Goal: Task Accomplishment & Management: Use online tool/utility

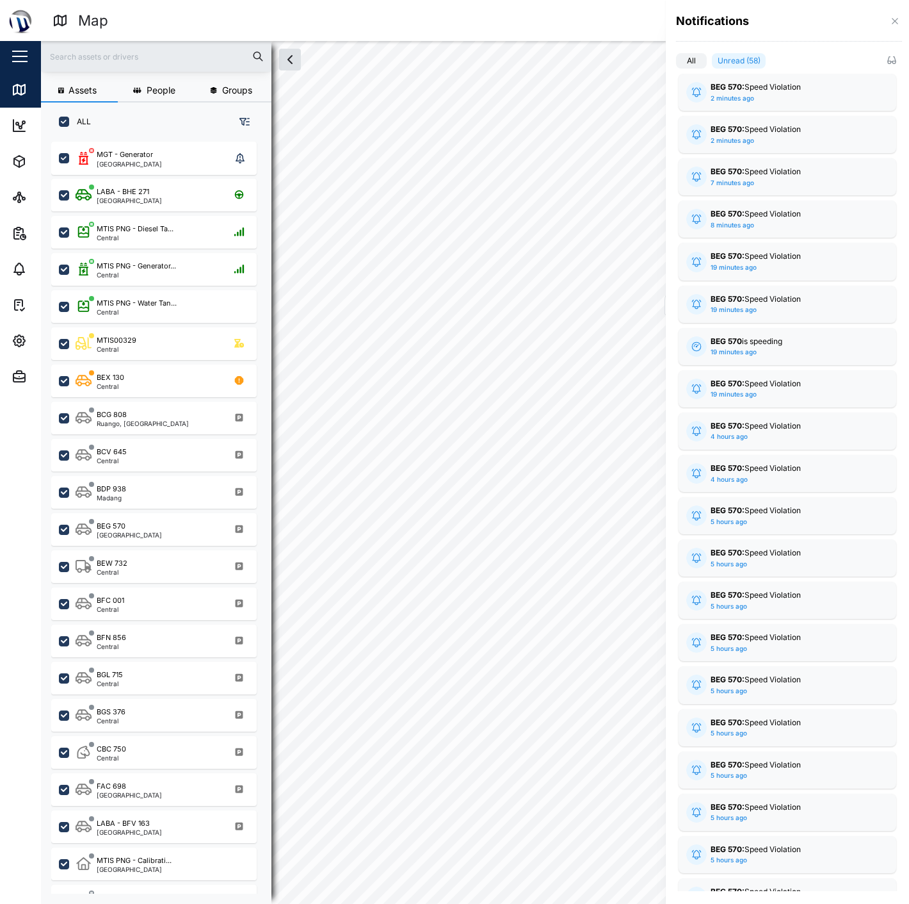
scroll to position [746, 199]
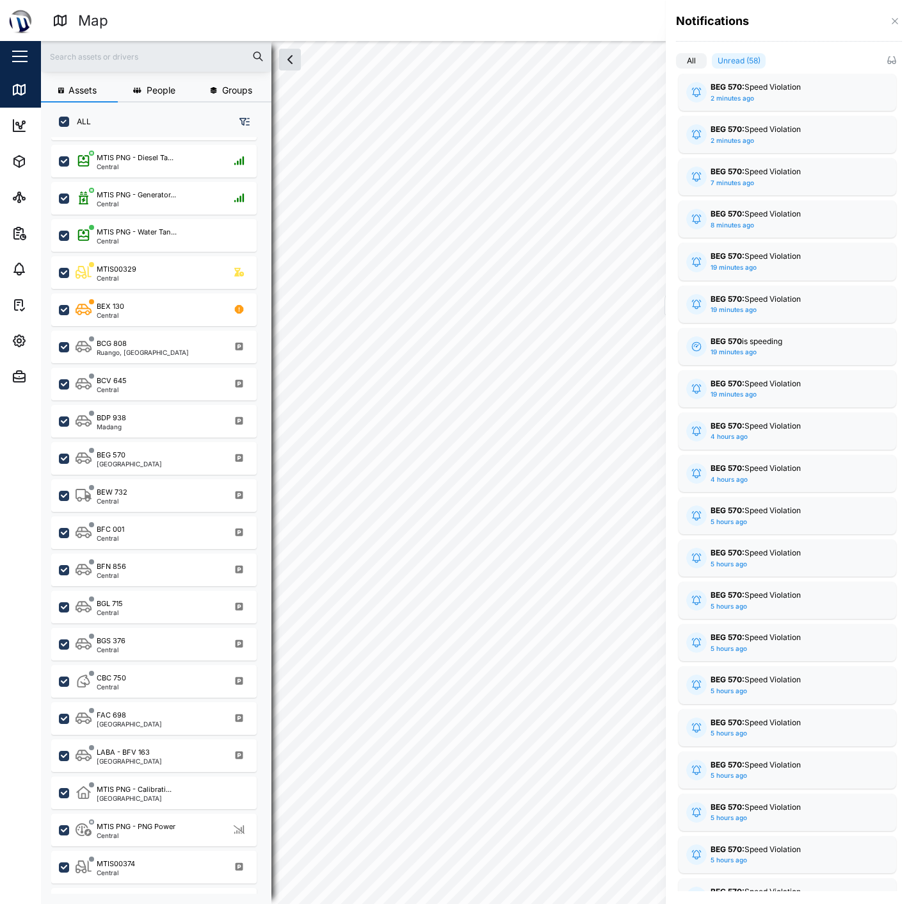
click at [870, 13] on div "Notifications" at bounding box center [789, 21] width 226 height 17
click at [891, 18] on icon "button" at bounding box center [895, 21] width 10 height 10
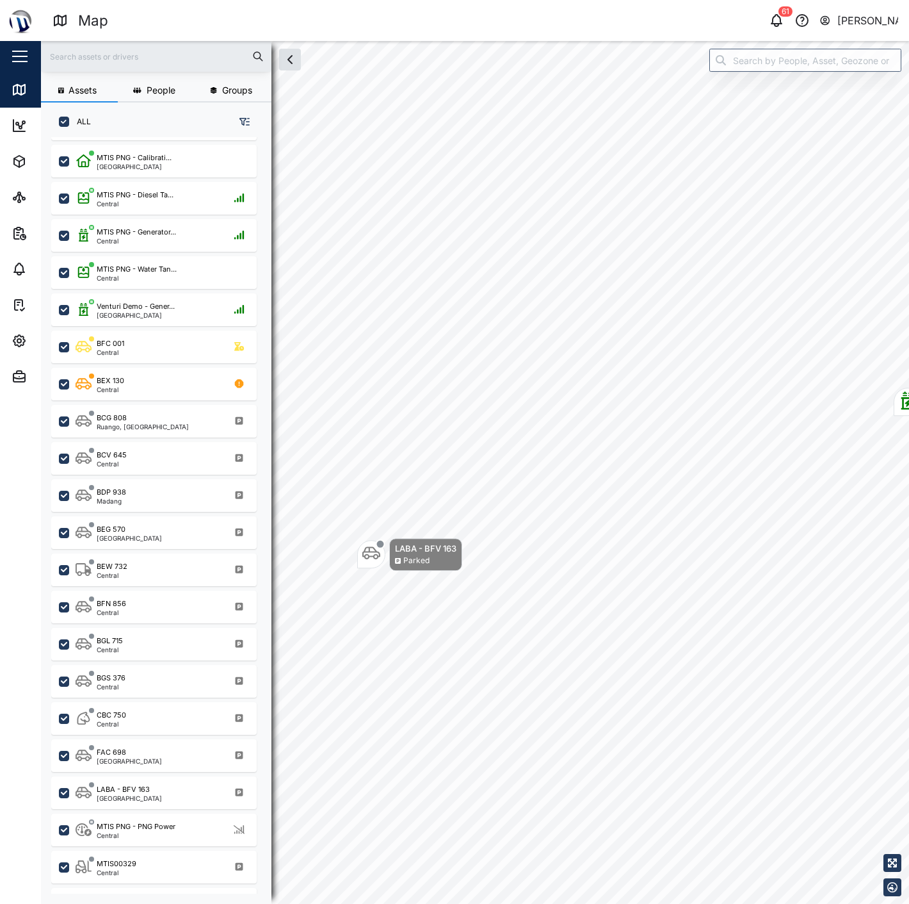
click at [766, 26] on div "61 [PERSON_NAME]" at bounding box center [697, 21] width 423 height 18
click at [776, 23] on icon "button" at bounding box center [776, 20] width 15 height 15
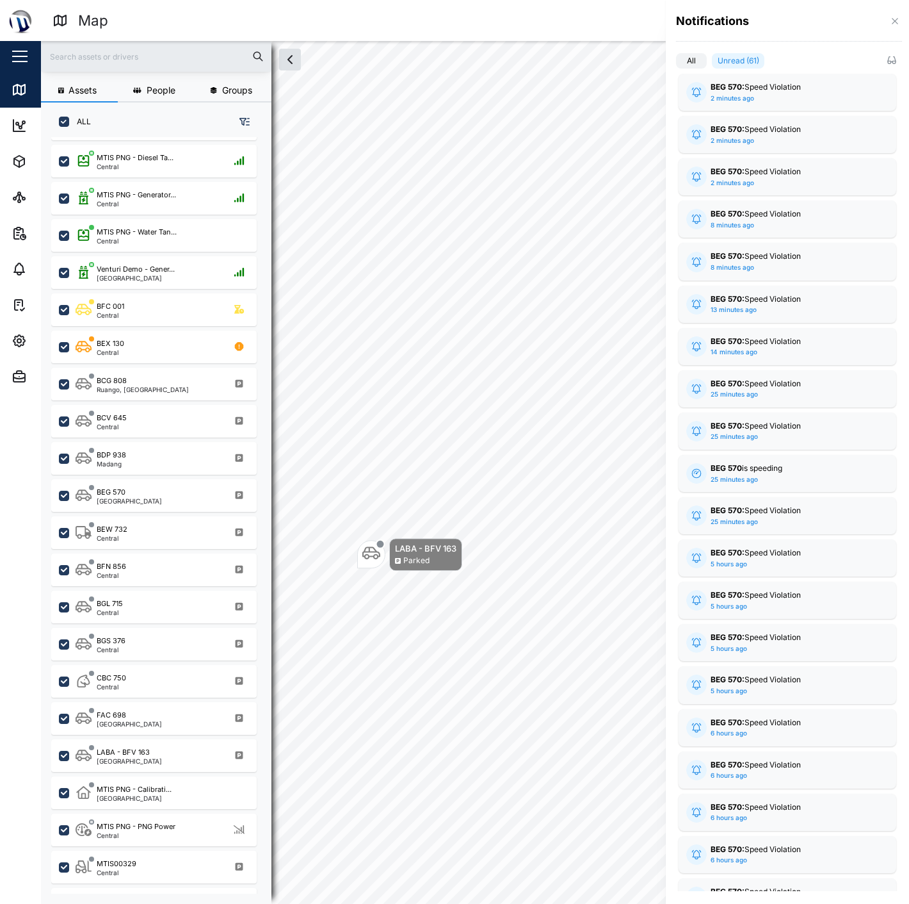
drag, startPoint x: 885, startPoint y: 26, endPoint x: 894, endPoint y: 16, distance: 13.6
click at [888, 24] on div "Notifications" at bounding box center [789, 21] width 226 height 17
click at [897, 15] on button "button" at bounding box center [895, 21] width 14 height 14
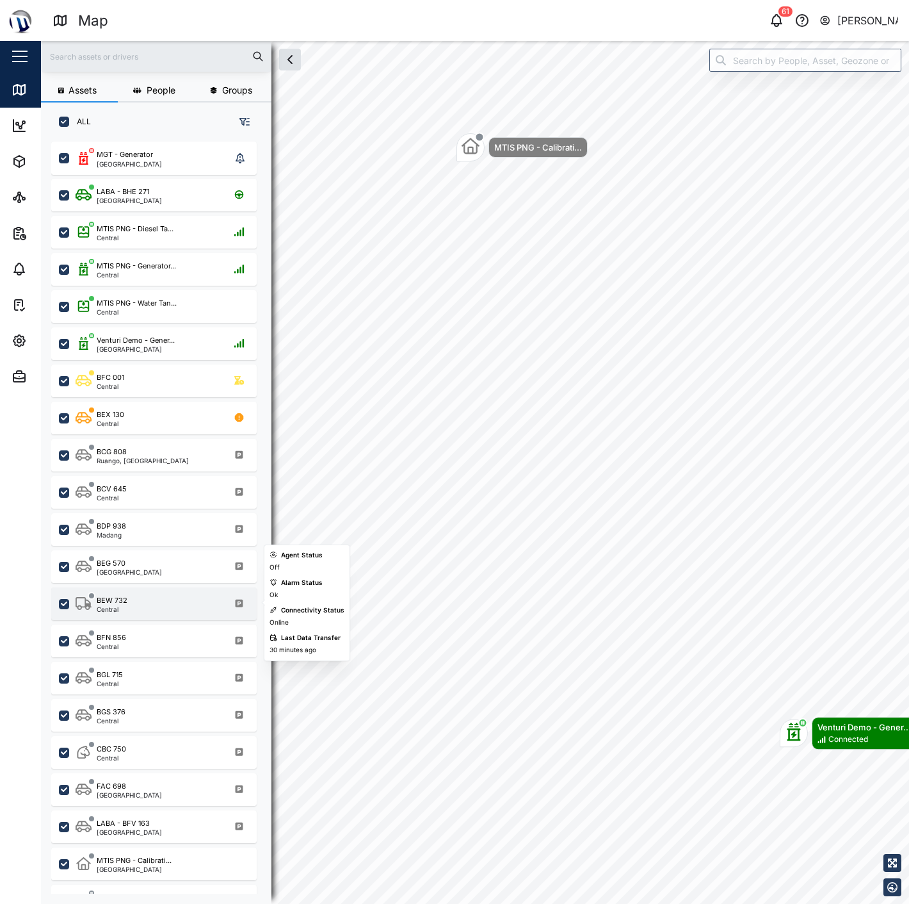
click at [143, 597] on div "BEW 732 Central" at bounding box center [163, 603] width 174 height 17
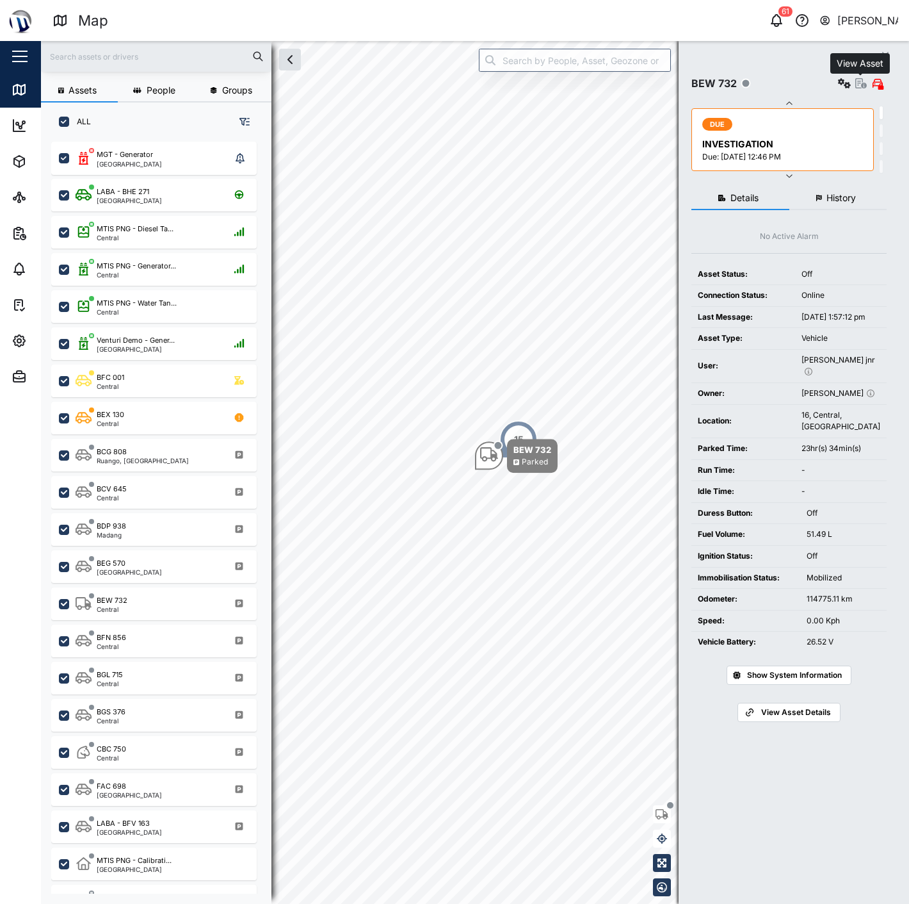
click at [856, 83] on icon "button" at bounding box center [862, 83] width 12 height 10
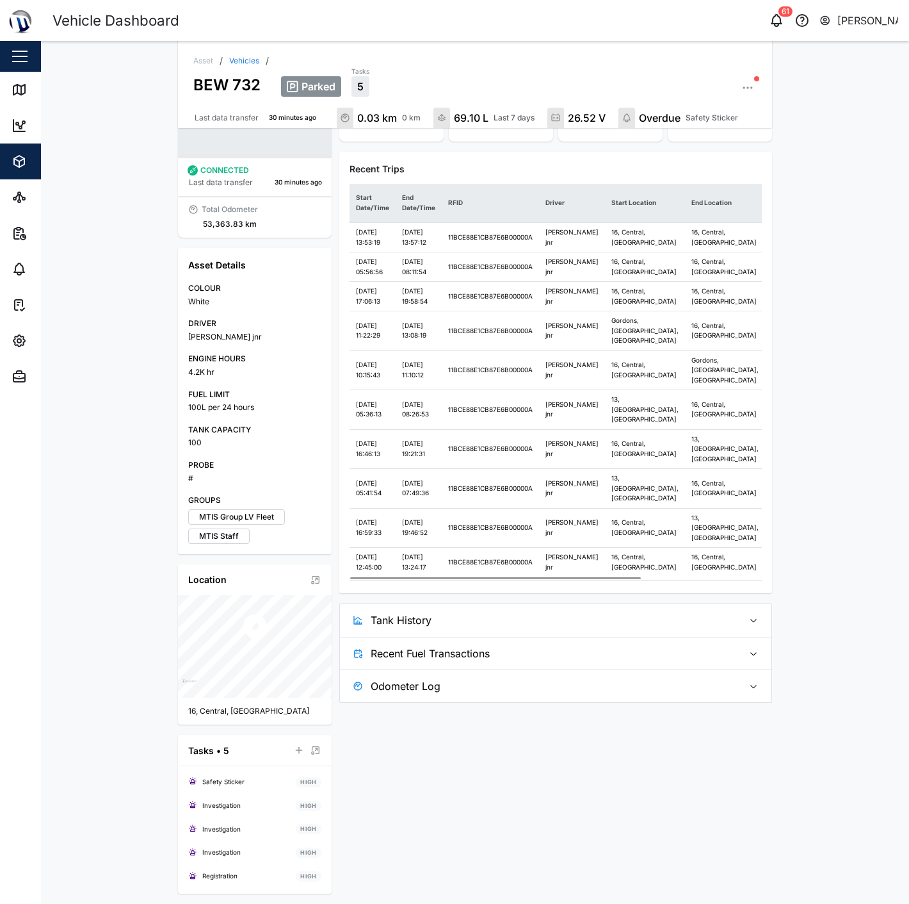
scroll to position [193, 0]
click at [590, 703] on div "Odometer 0.03 km 714.57 km Fuel Transactions 69.10 L Last 7 days Main Battery L…" at bounding box center [555, 357] width 433 height 689
click at [601, 636] on span "Tank History" at bounding box center [552, 620] width 363 height 32
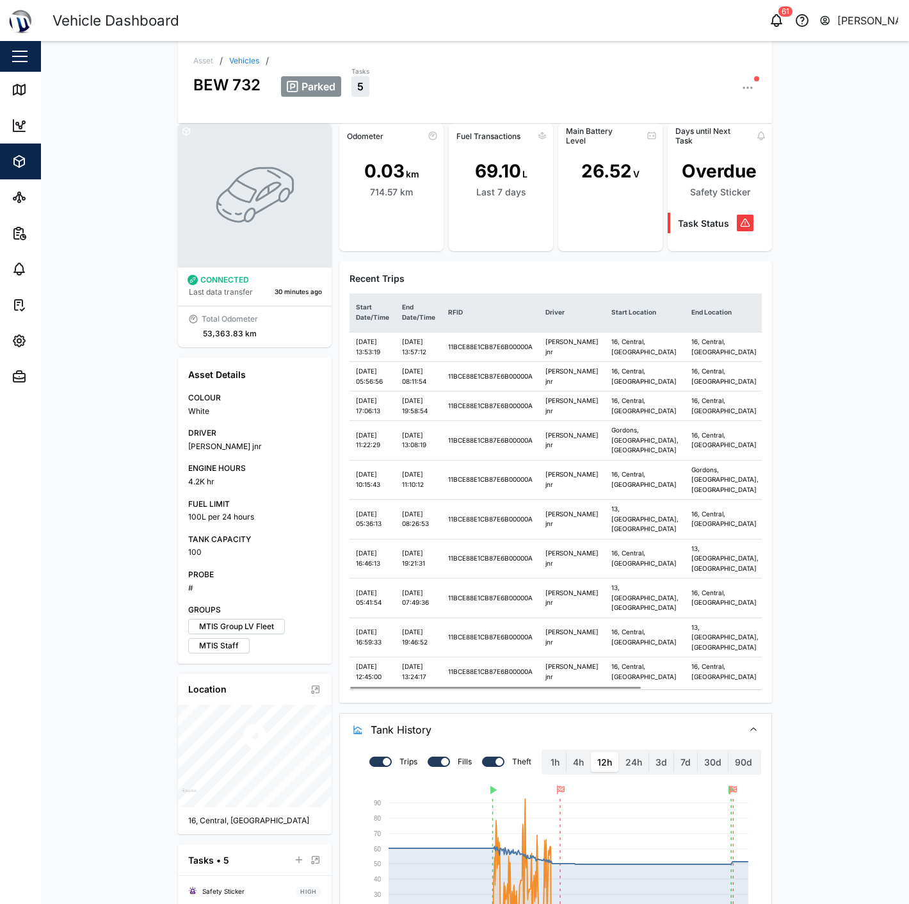
scroll to position [0, 0]
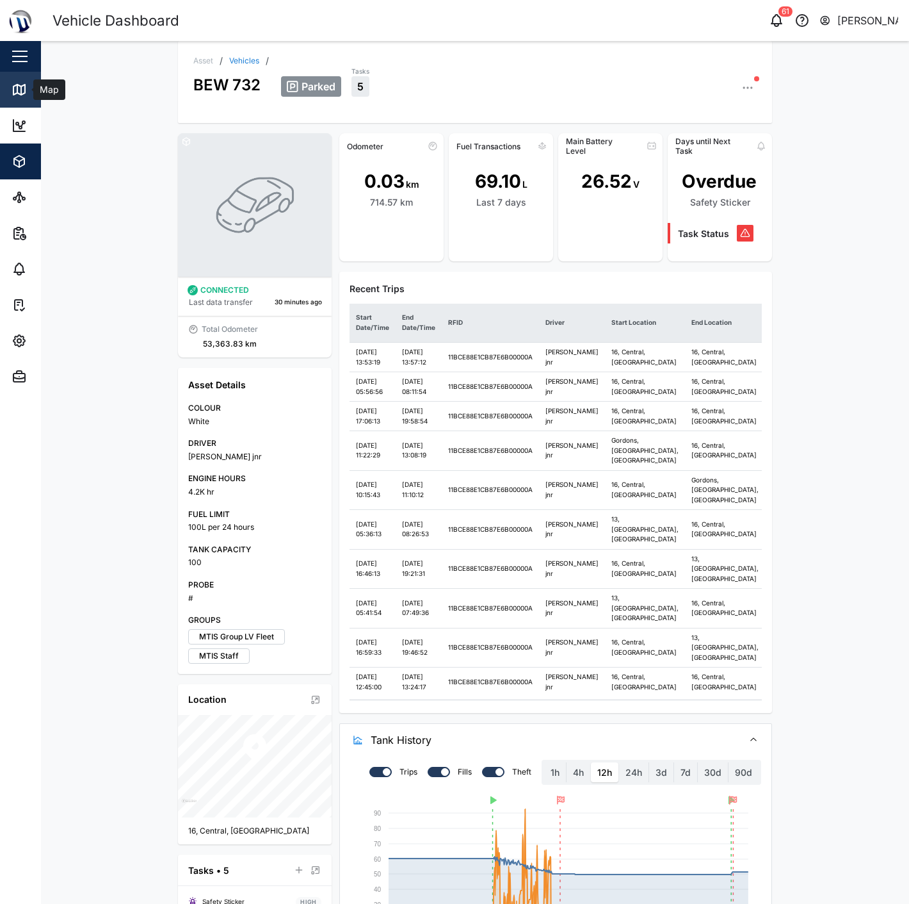
click at [29, 97] on div "Map" at bounding box center [37, 89] width 51 height 15
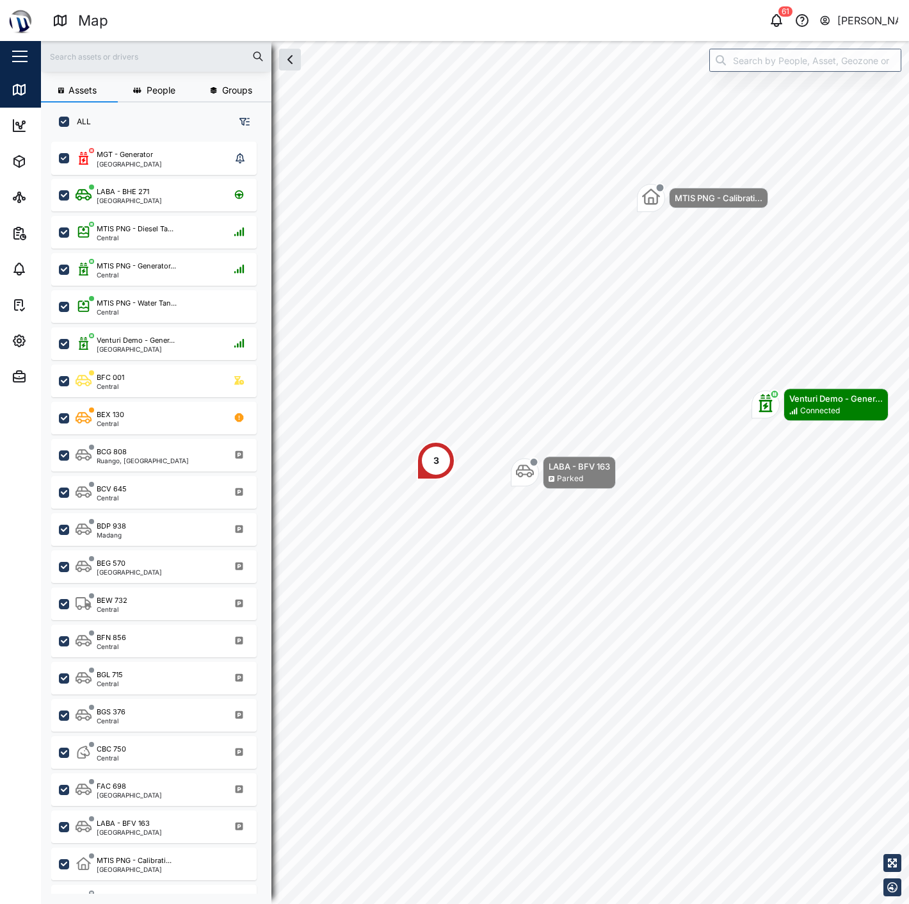
scroll to position [746, 199]
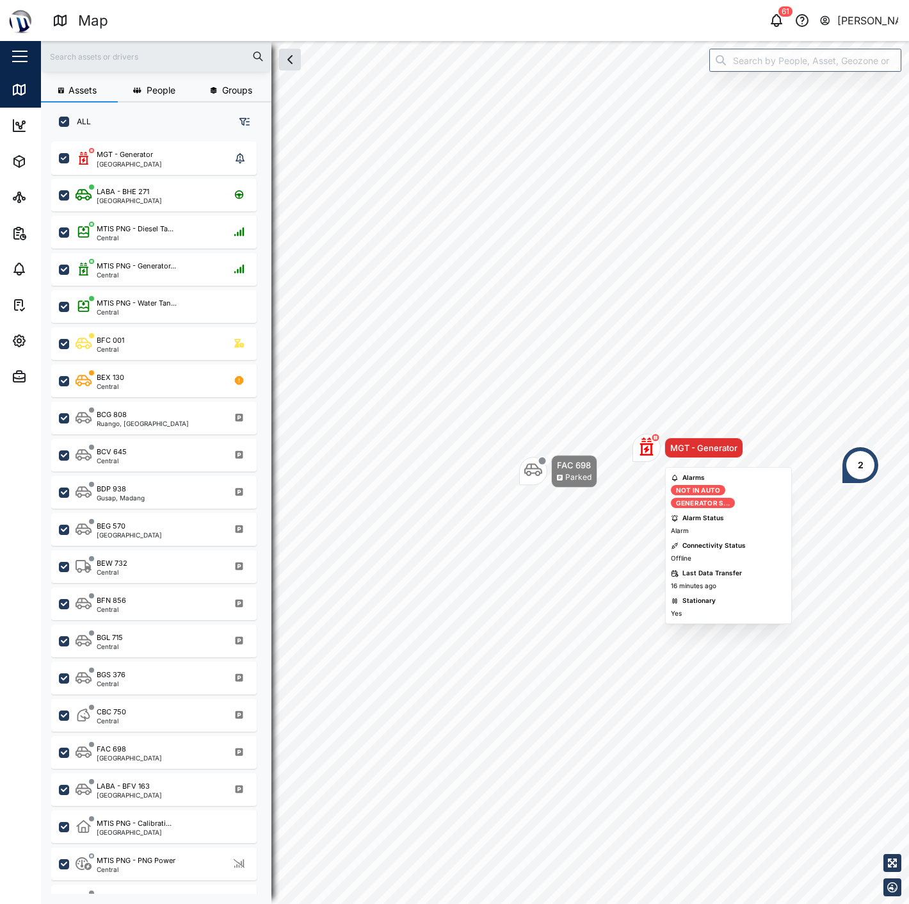
click at [438, 41] on div "MGT - Generator FAC 698 Parked 2" at bounding box center [475, 41] width 868 height 0
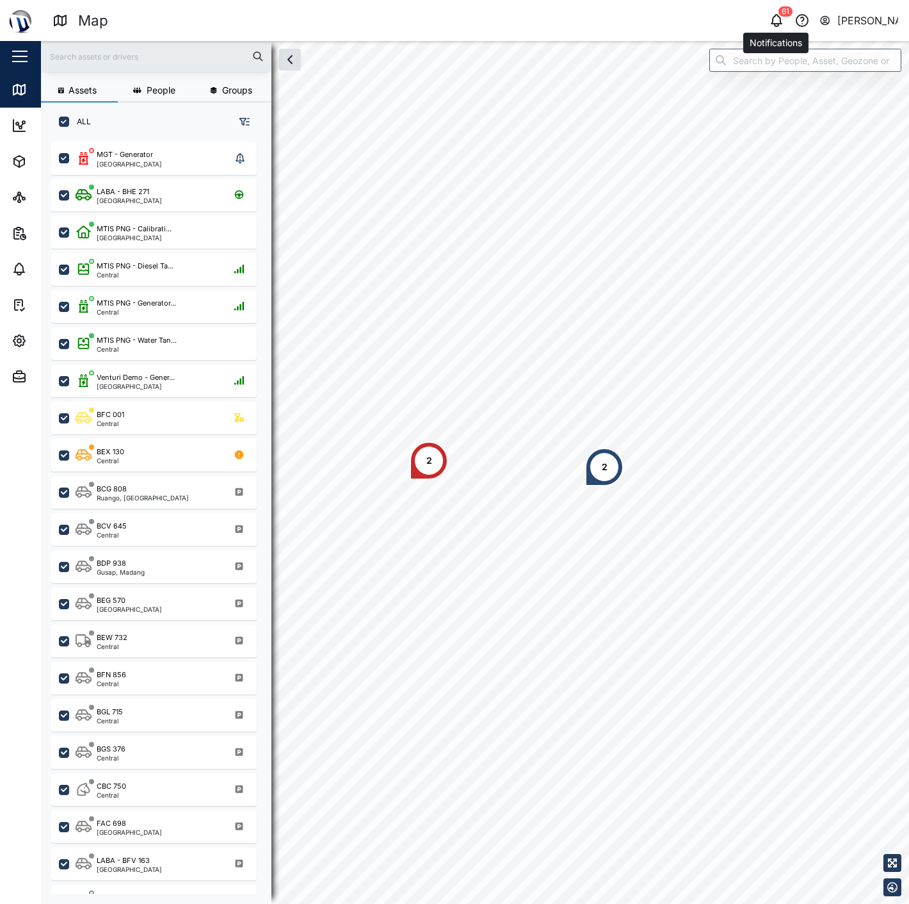
click at [775, 26] on icon "button" at bounding box center [777, 25] width 4 height 3
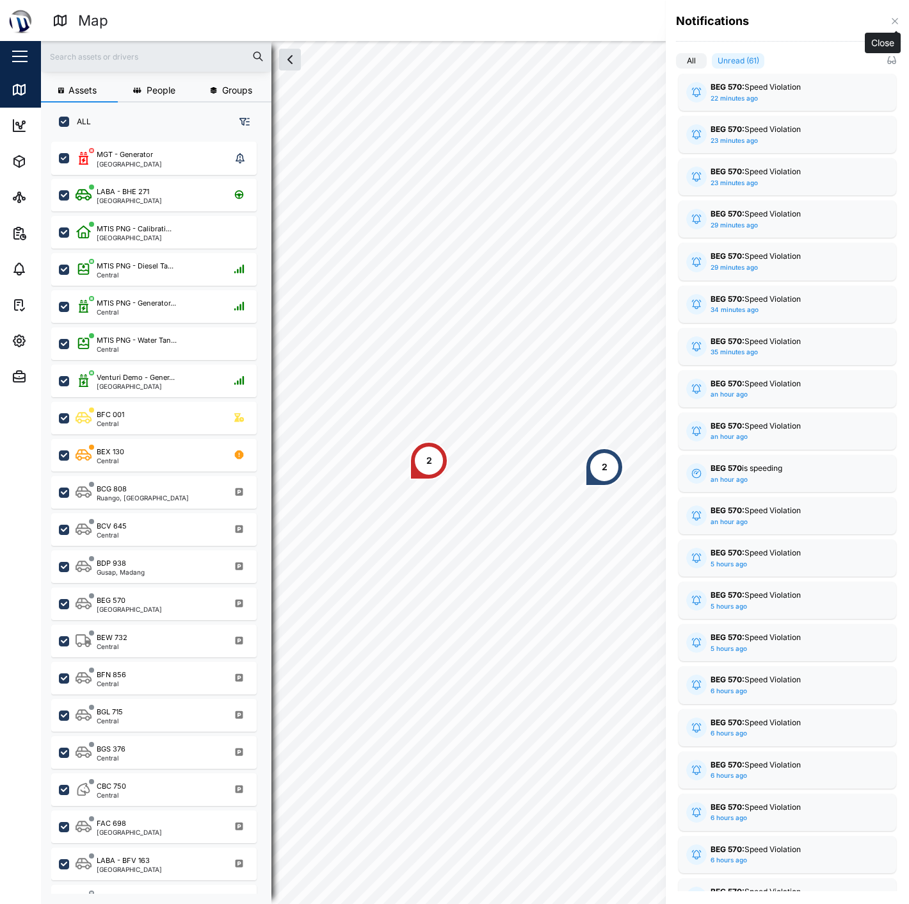
click at [900, 22] on icon "button" at bounding box center [895, 21] width 10 height 10
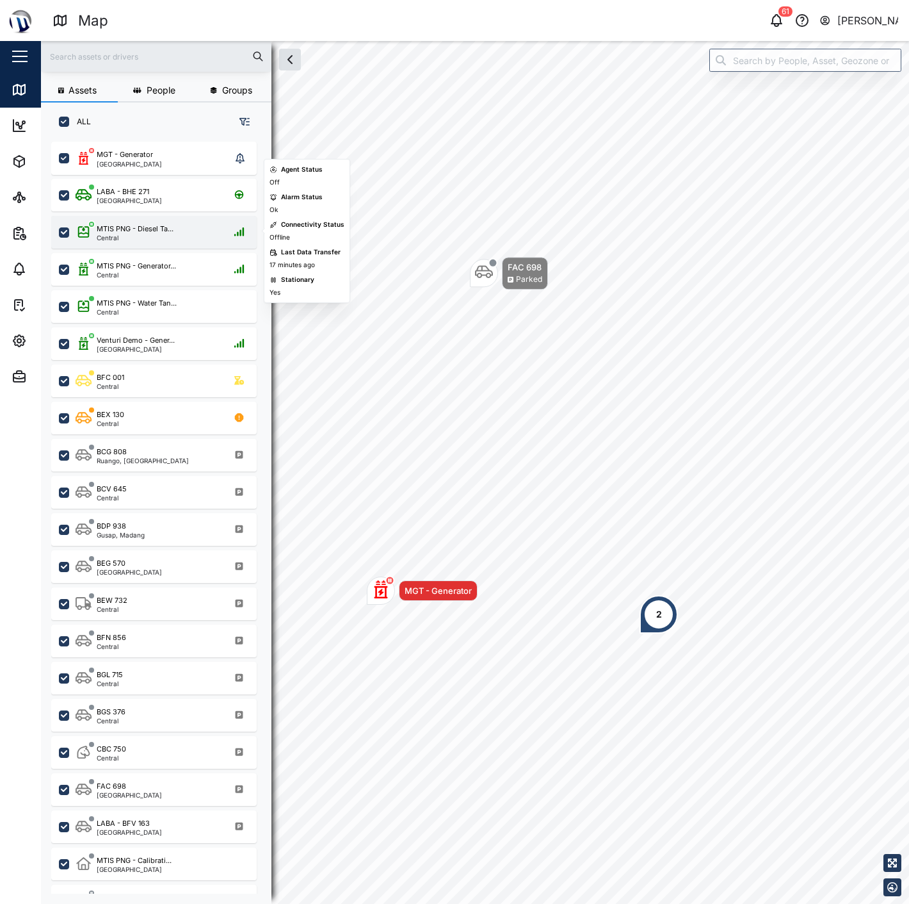
click at [163, 236] on div "Central" at bounding box center [135, 237] width 77 height 6
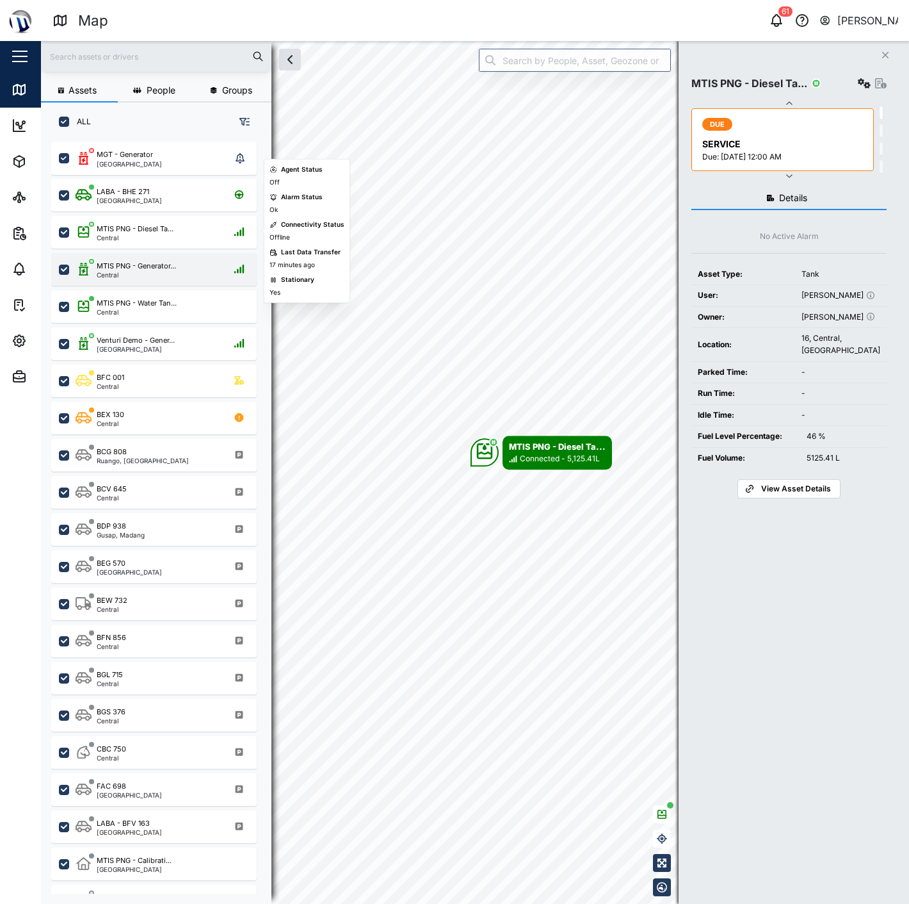
click at [160, 254] on div "MTIS PNG - Generator... Central" at bounding box center [154, 269] width 206 height 33
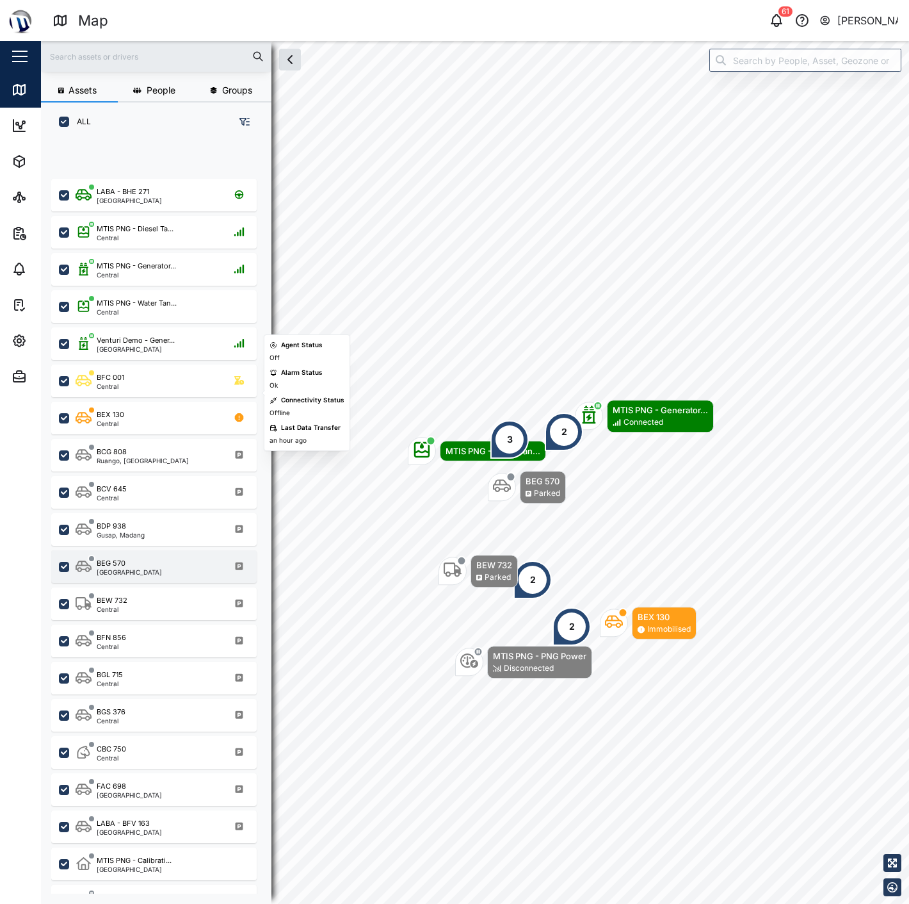
scroll to position [98, 0]
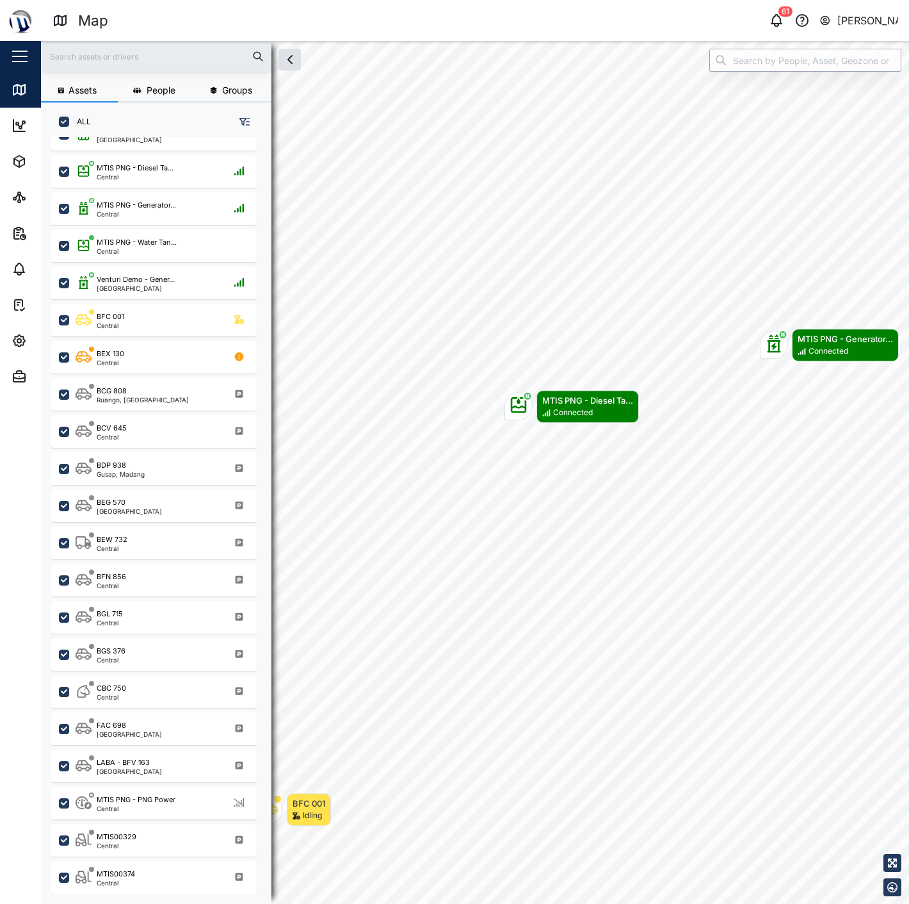
click at [776, 64] on input "search" at bounding box center [806, 60] width 192 height 23
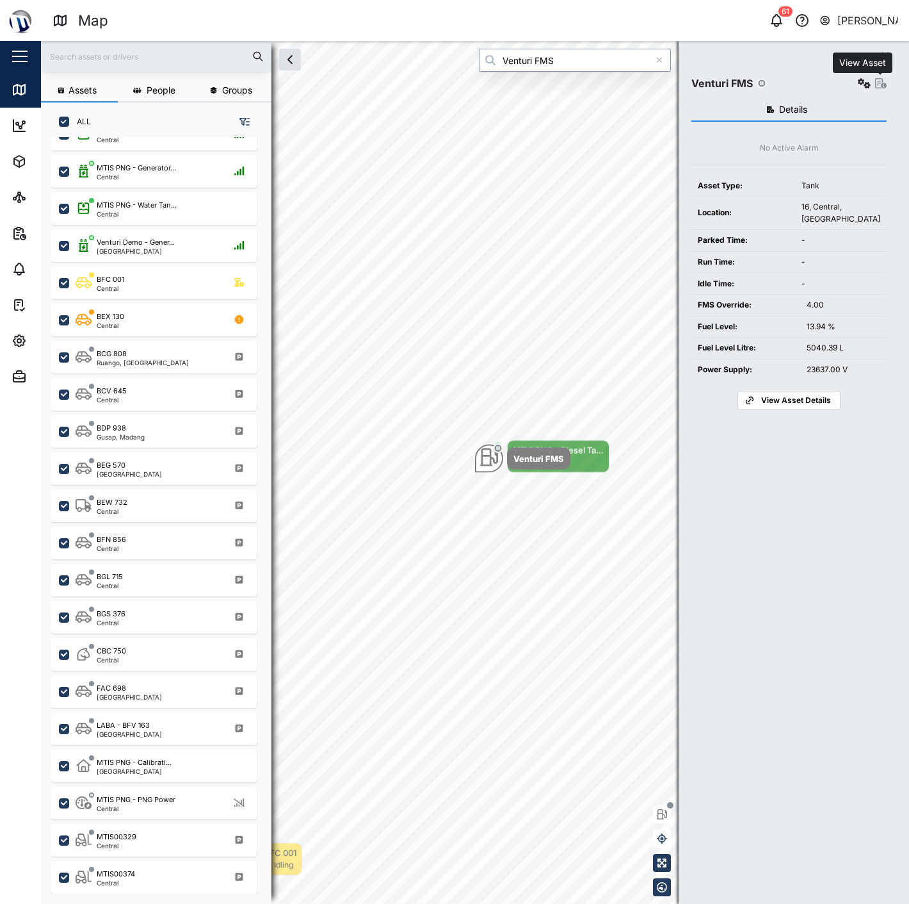
type input "Venturi FMS"
click at [880, 83] on icon "button" at bounding box center [882, 83] width 12 height 10
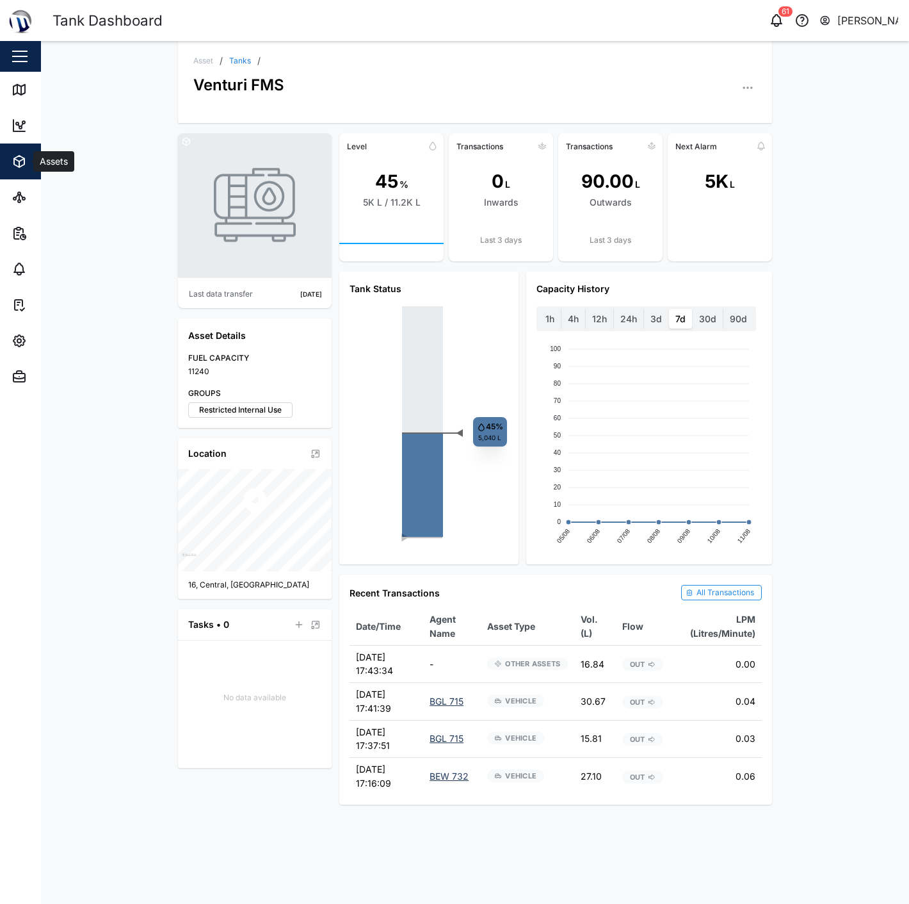
click at [13, 151] on span "Assets" at bounding box center [70, 161] width 117 height 36
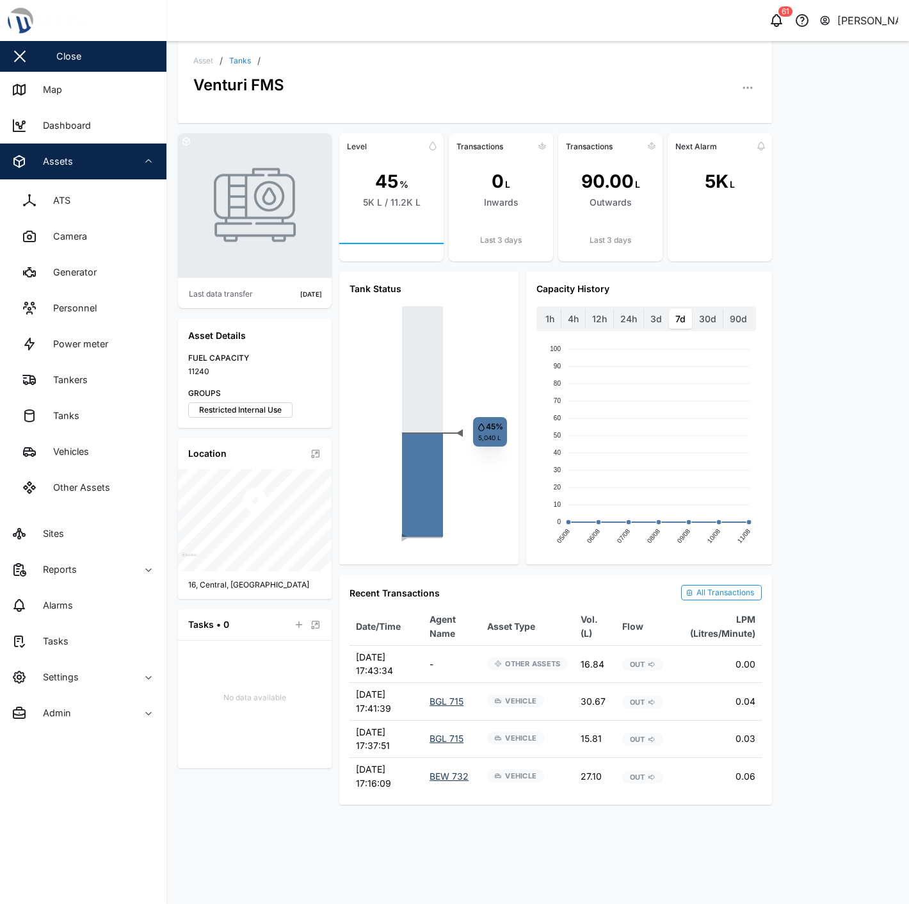
click at [119, 446] on link "Vehicles" at bounding box center [83, 452] width 146 height 36
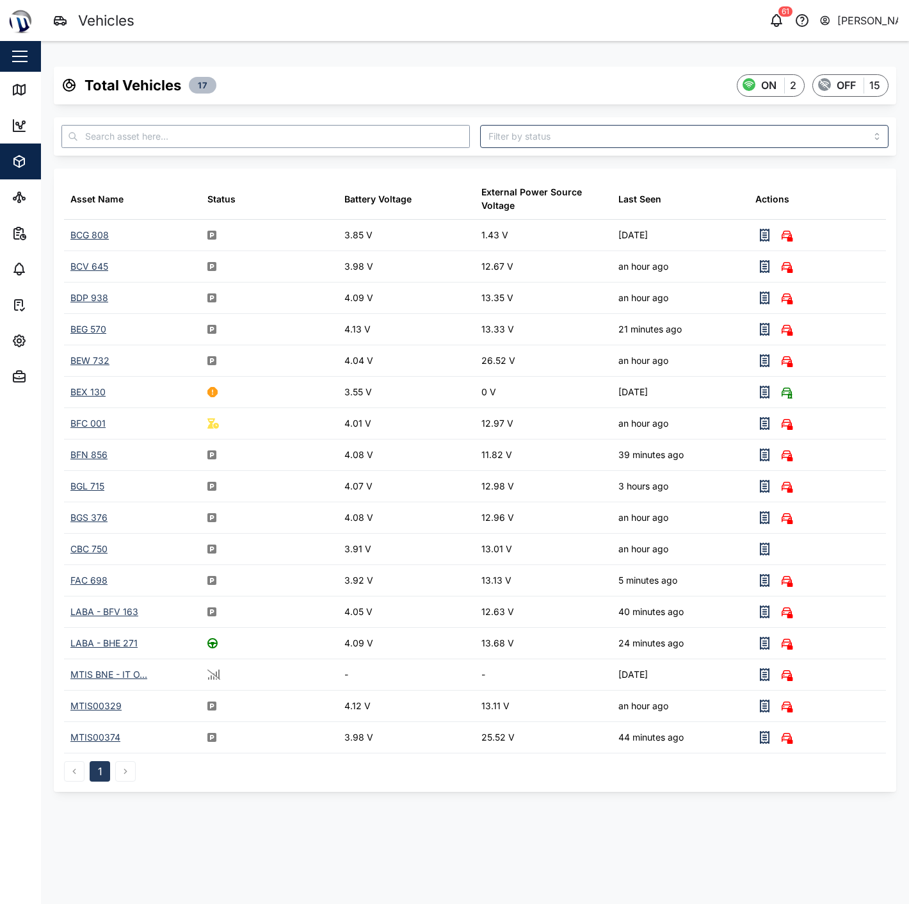
click at [260, 135] on input "text" at bounding box center [265, 136] width 409 height 23
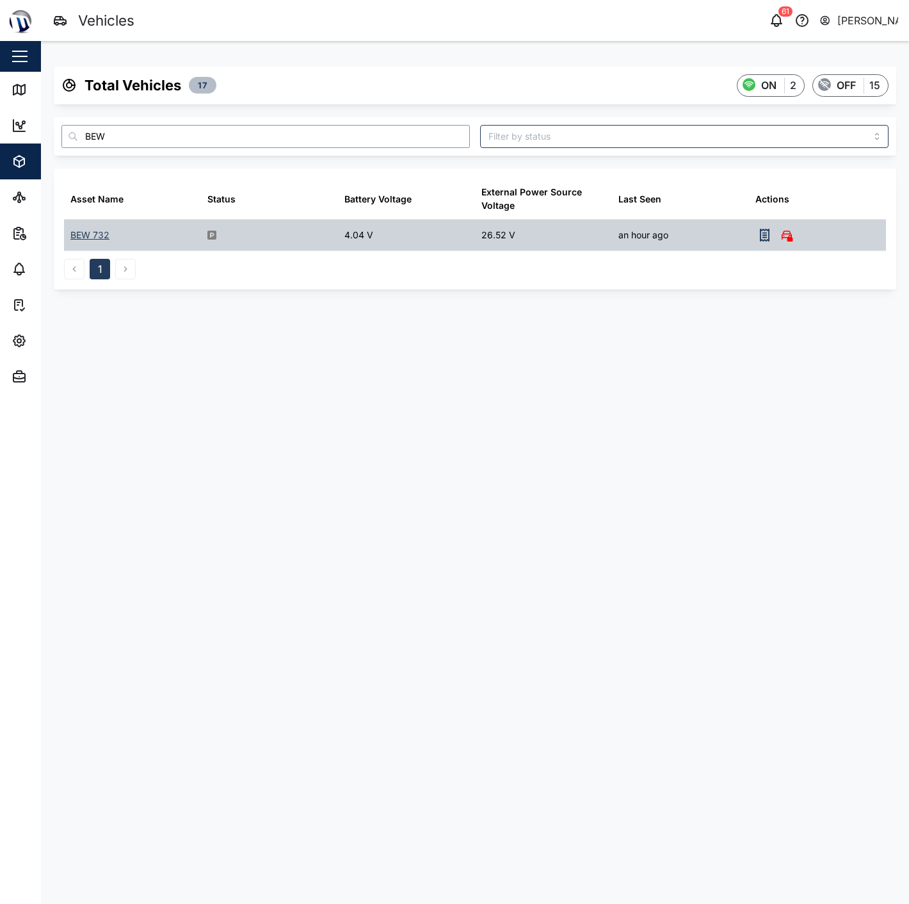
type input "BEW"
click at [104, 238] on div "BEW 732" at bounding box center [89, 235] width 39 height 14
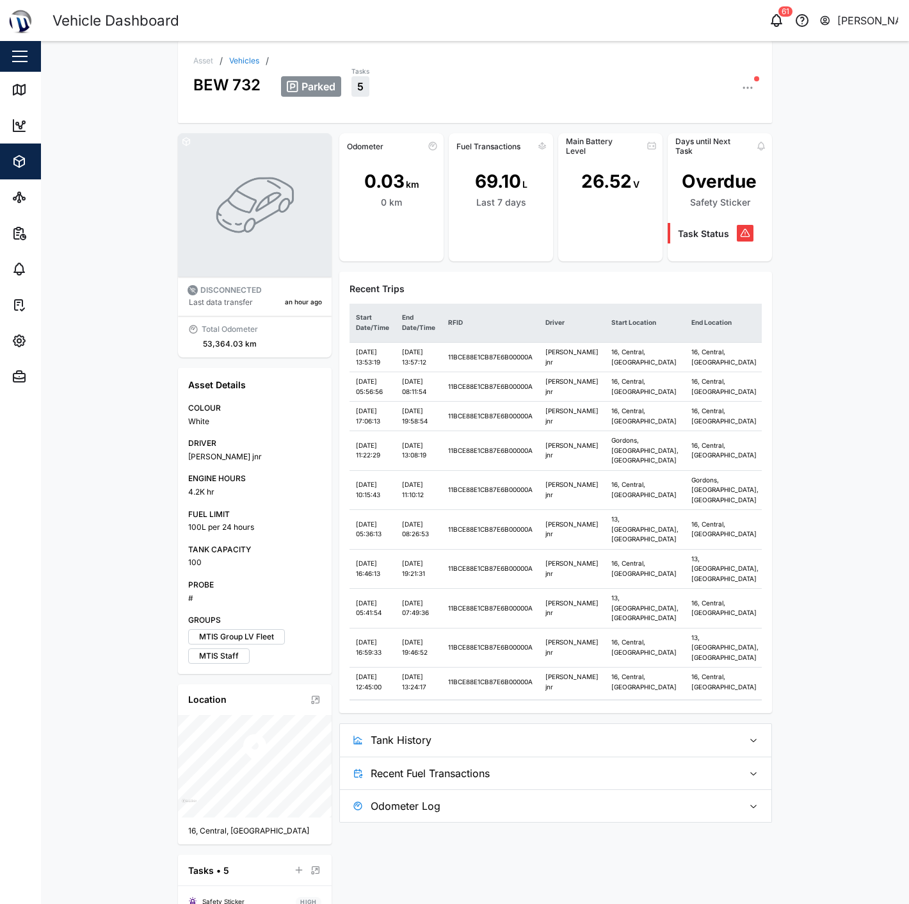
click at [742, 92] on icon "button" at bounding box center [748, 87] width 13 height 13
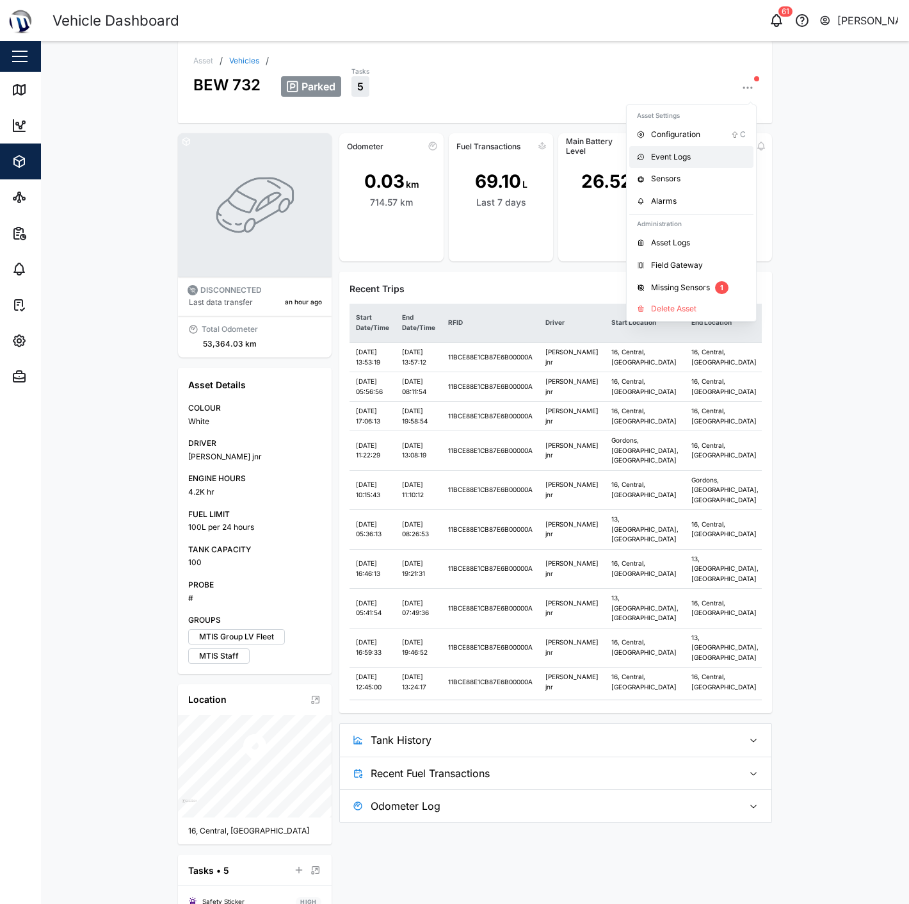
click at [687, 167] on link "Event Logs" at bounding box center [692, 157] width 124 height 22
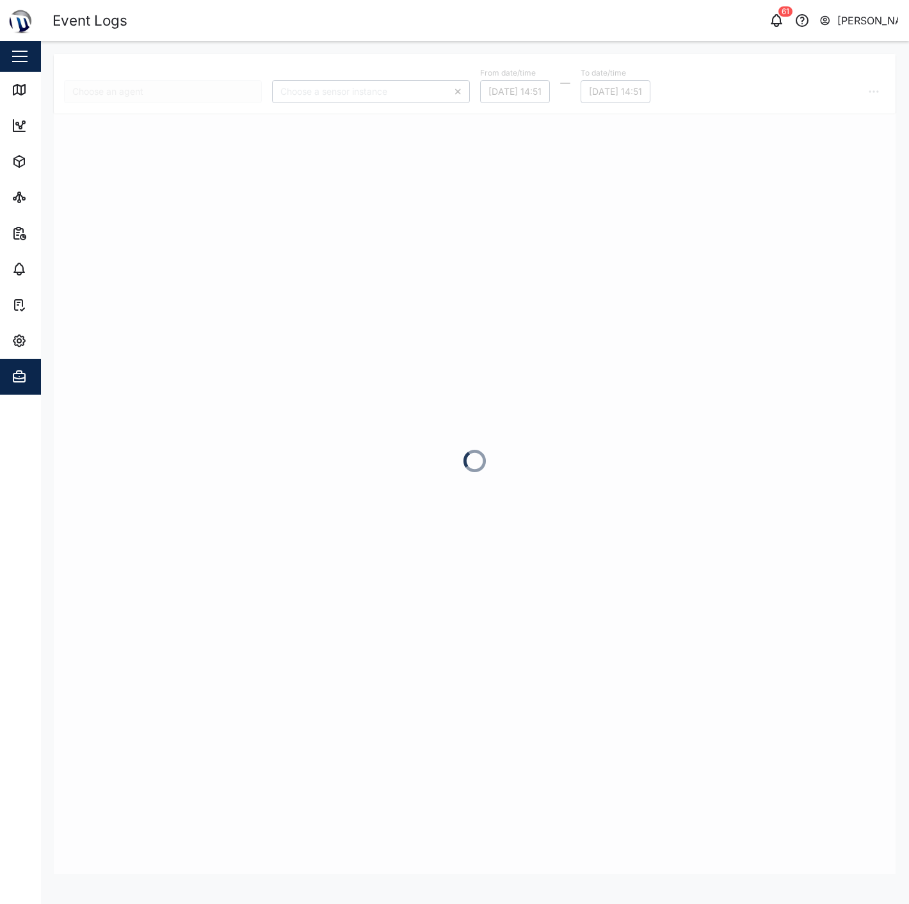
type input "BEW 732"
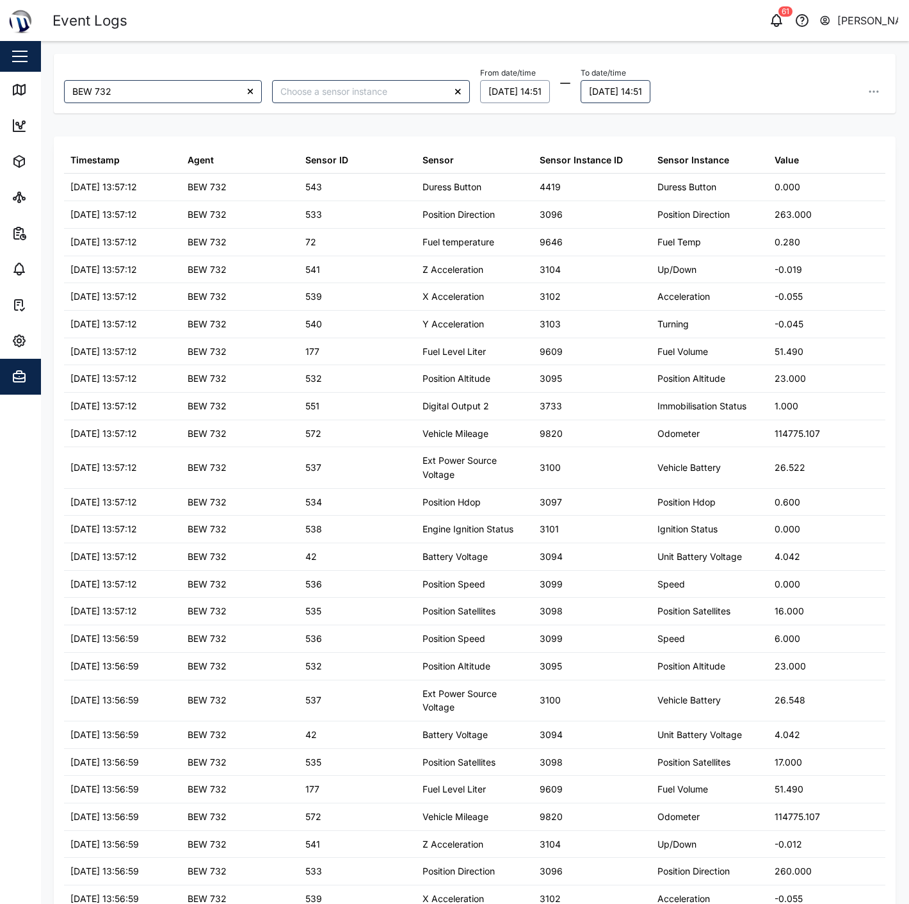
click at [536, 90] on button "[DATE] 14:51" at bounding box center [515, 91] width 70 height 23
click at [551, 201] on button "6" at bounding box center [545, 199] width 23 height 23
click at [640, 105] on div "From date/time [DATE] 14:51 [DATE] Mo Tu We Th Fr Sa Su 28 29 30 31 1 2 3 4 5 6…" at bounding box center [683, 83] width 416 height 49
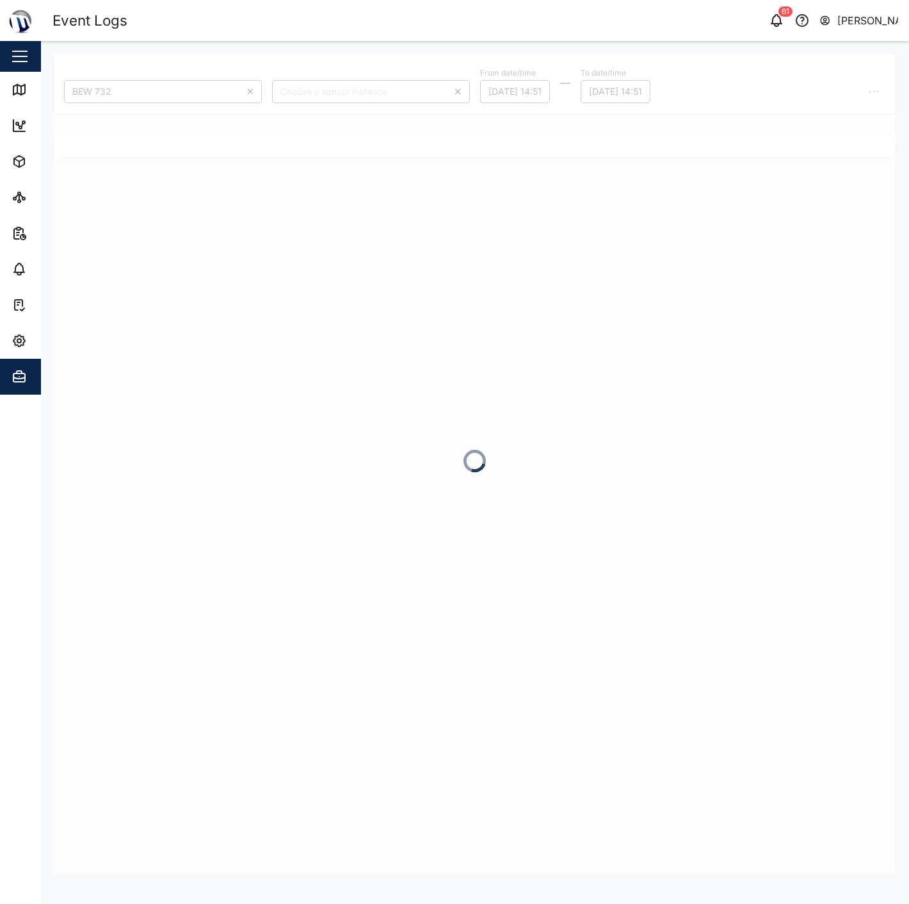
click at [645, 90] on div at bounding box center [475, 464] width 842 height 820
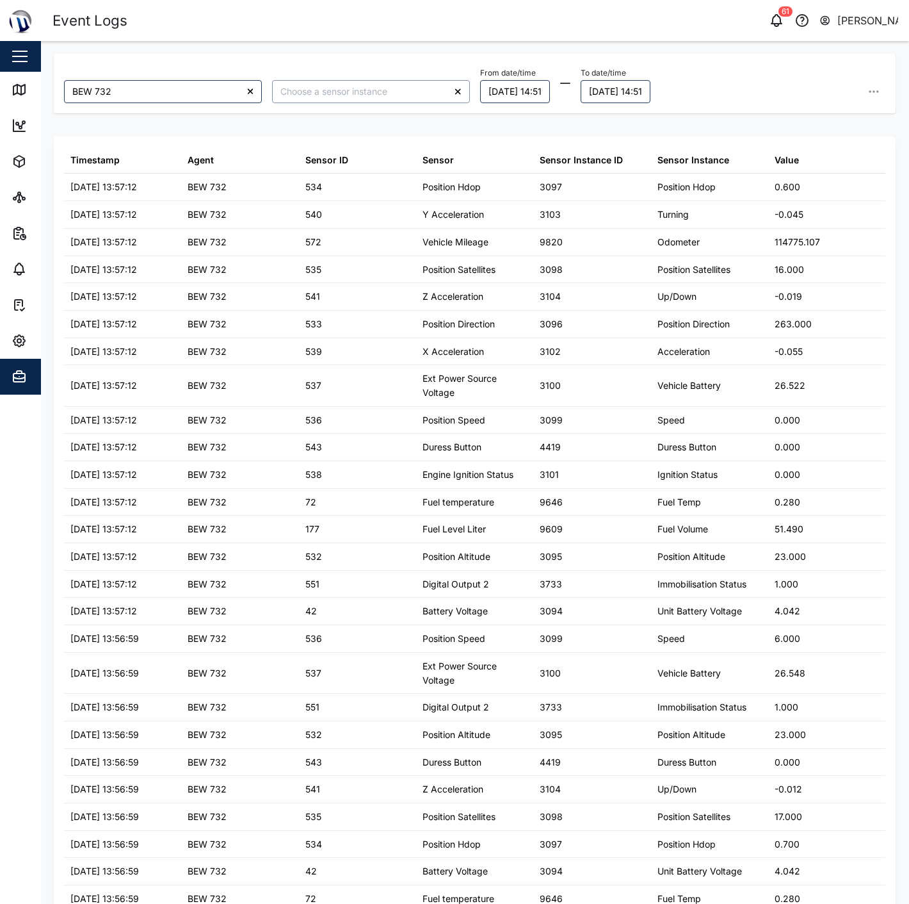
click at [396, 93] on input "search" at bounding box center [371, 91] width 198 height 23
click at [528, 127] on div "BEW 732 From date/time [DATE] 14:51 To date/time [DATE] 14:51 Timestamp Agent S…" at bounding box center [475, 464] width 842 height 820
click at [868, 94] on icon "button" at bounding box center [874, 91] width 13 height 13
click at [765, 179] on span "Export all as CSV" at bounding box center [770, 178] width 76 height 22
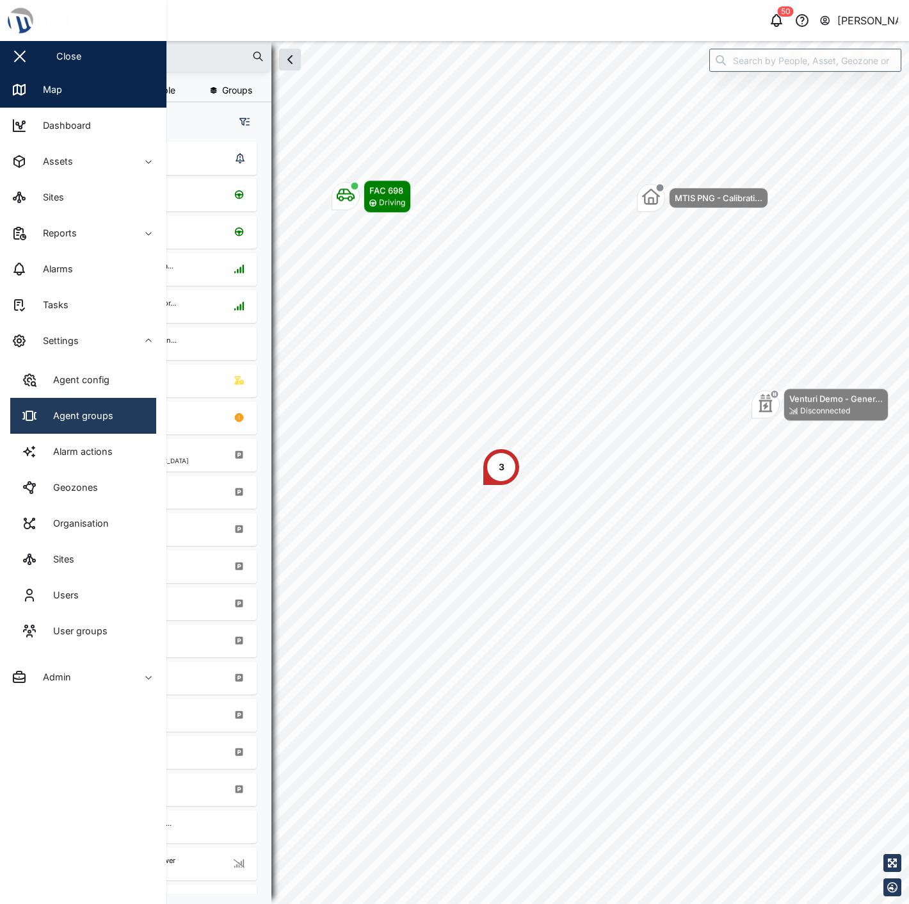
scroll to position [746, 199]
click at [97, 413] on div "Agent groups" at bounding box center [79, 416] width 70 height 14
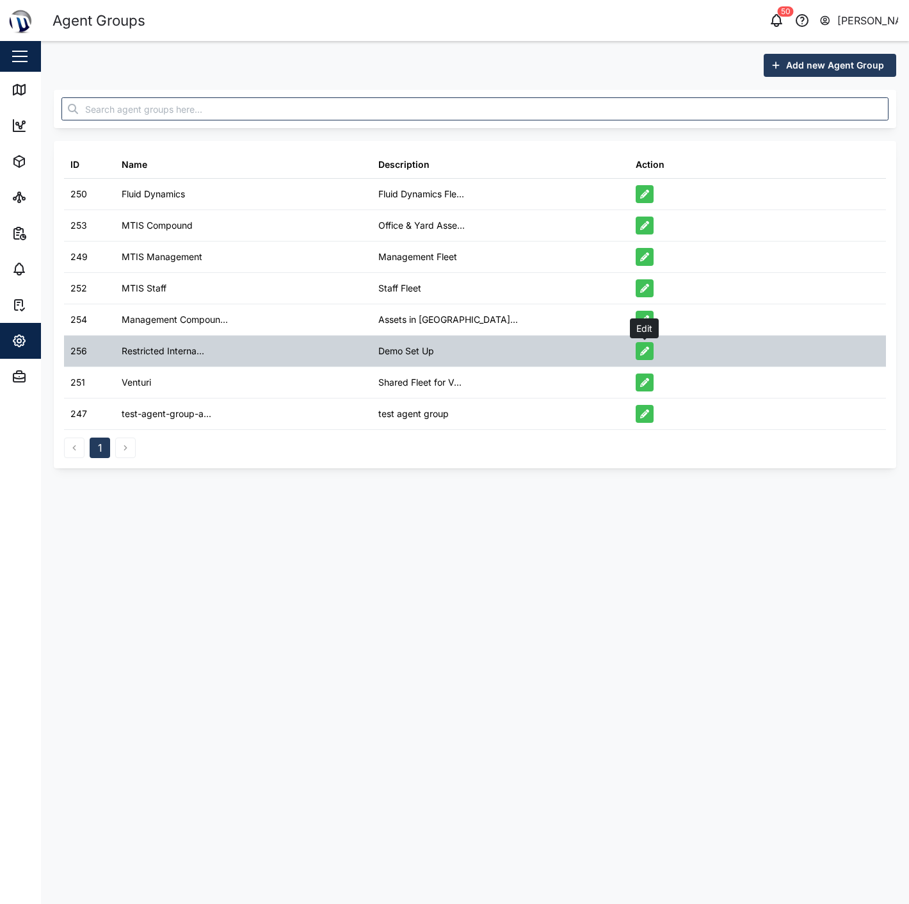
click at [643, 349] on icon "button" at bounding box center [644, 351] width 9 height 9
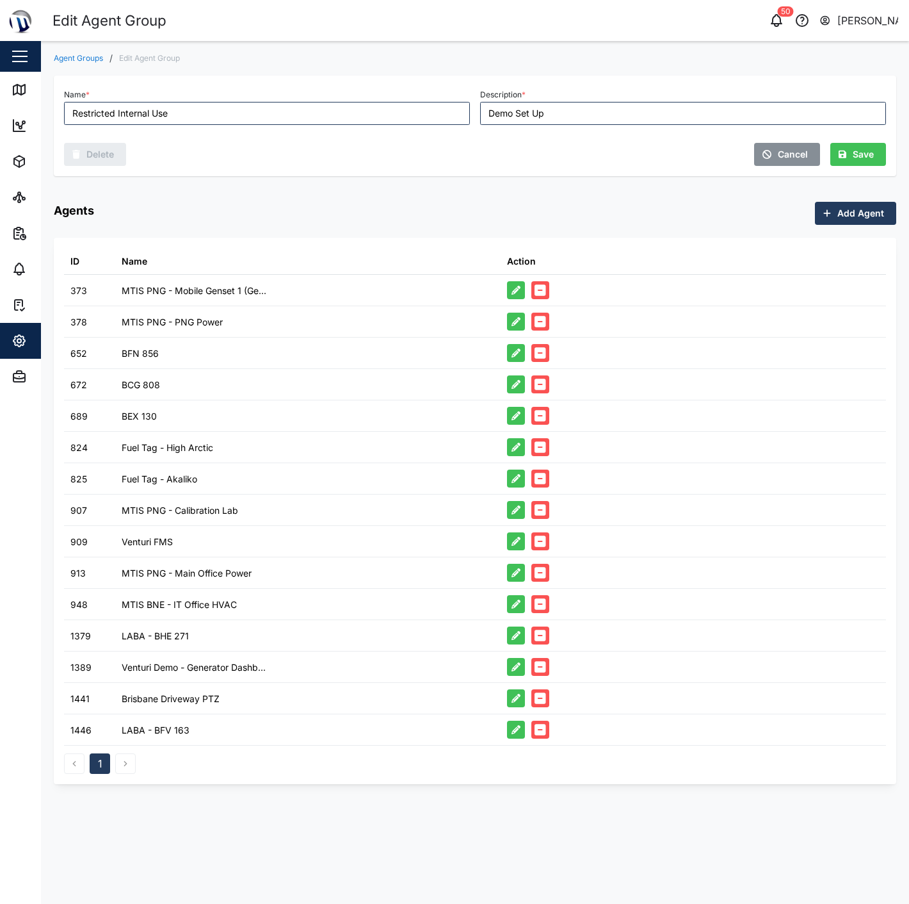
click at [854, 220] on span "Add Agent" at bounding box center [861, 213] width 47 height 22
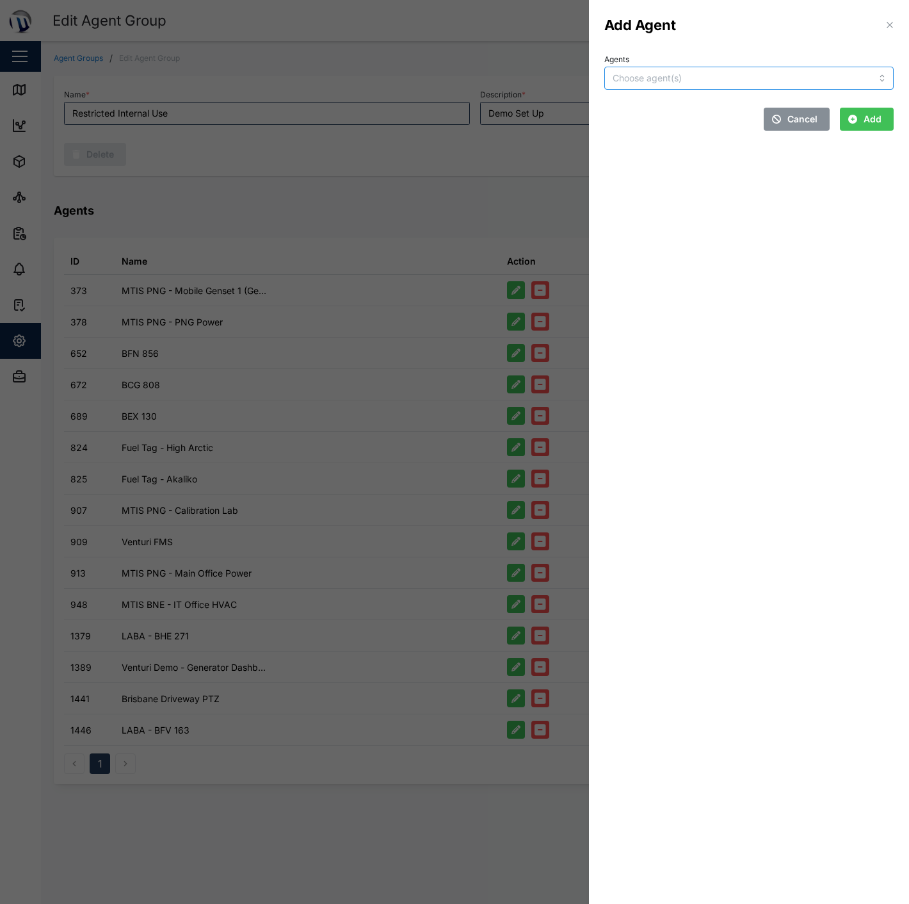
click at [701, 85] on div at bounding box center [722, 78] width 224 height 22
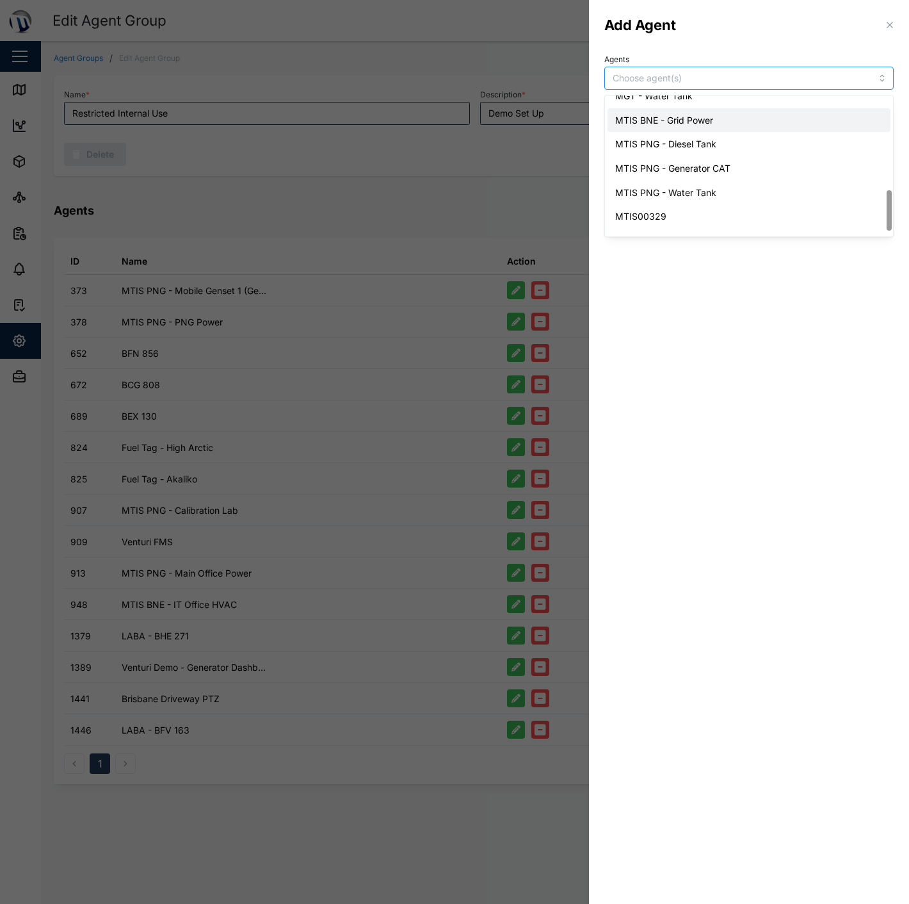
scroll to position [347, 0]
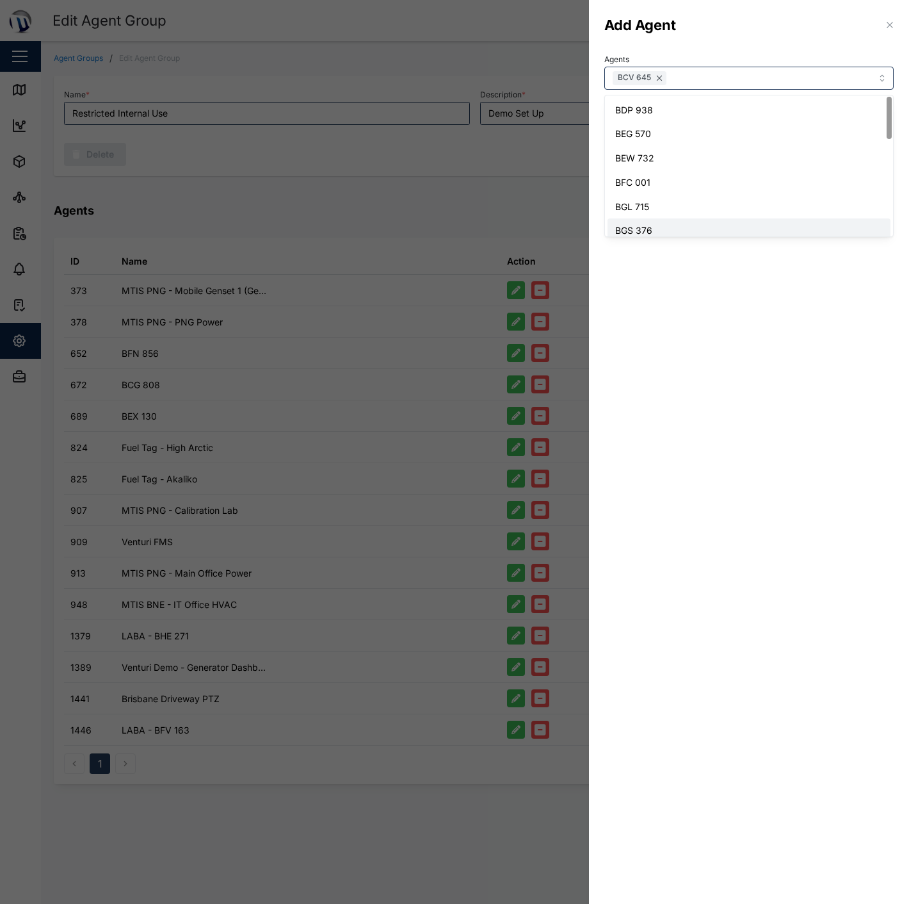
click at [475, 169] on div at bounding box center [454, 452] width 909 height 904
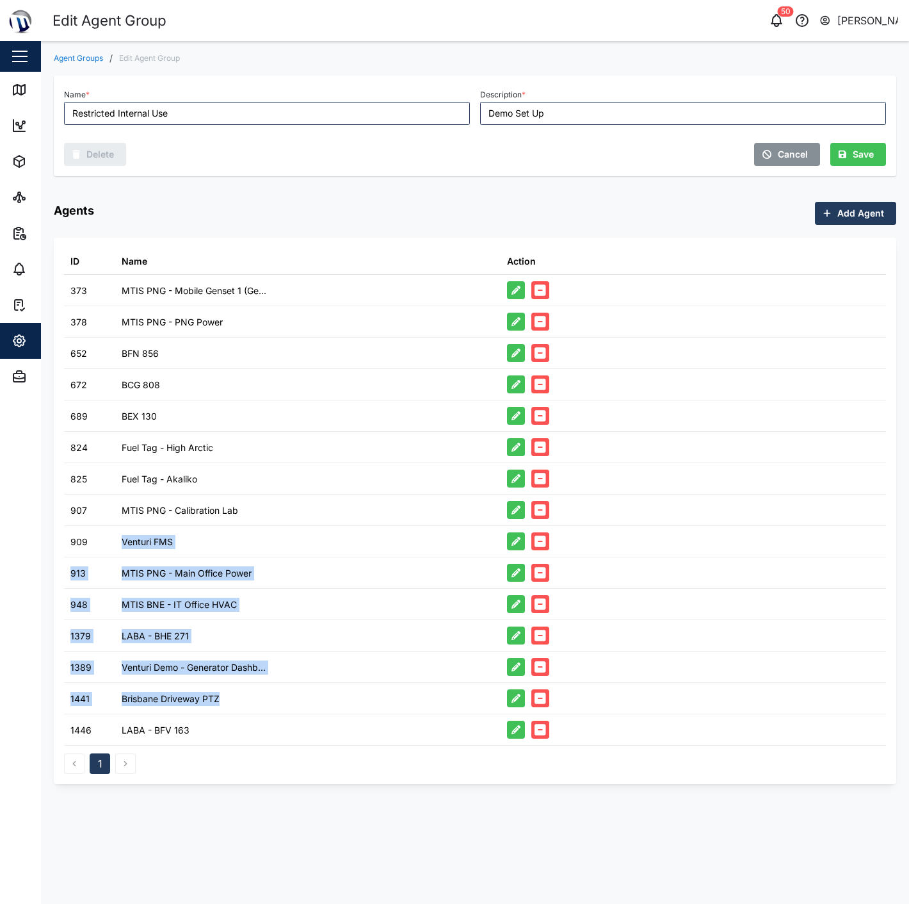
drag, startPoint x: 232, startPoint y: 699, endPoint x: 118, endPoint y: 546, distance: 191.2
click at [118, 546] on table "ID Name Action 373 MTIS PNG - Mobile Genset 1 (Ge... 378 MTIS PNG - PNG Power 6…" at bounding box center [475, 497] width 822 height 498
click at [168, 598] on div "MTIS BNE - IT Office HVAC" at bounding box center [179, 605] width 115 height 14
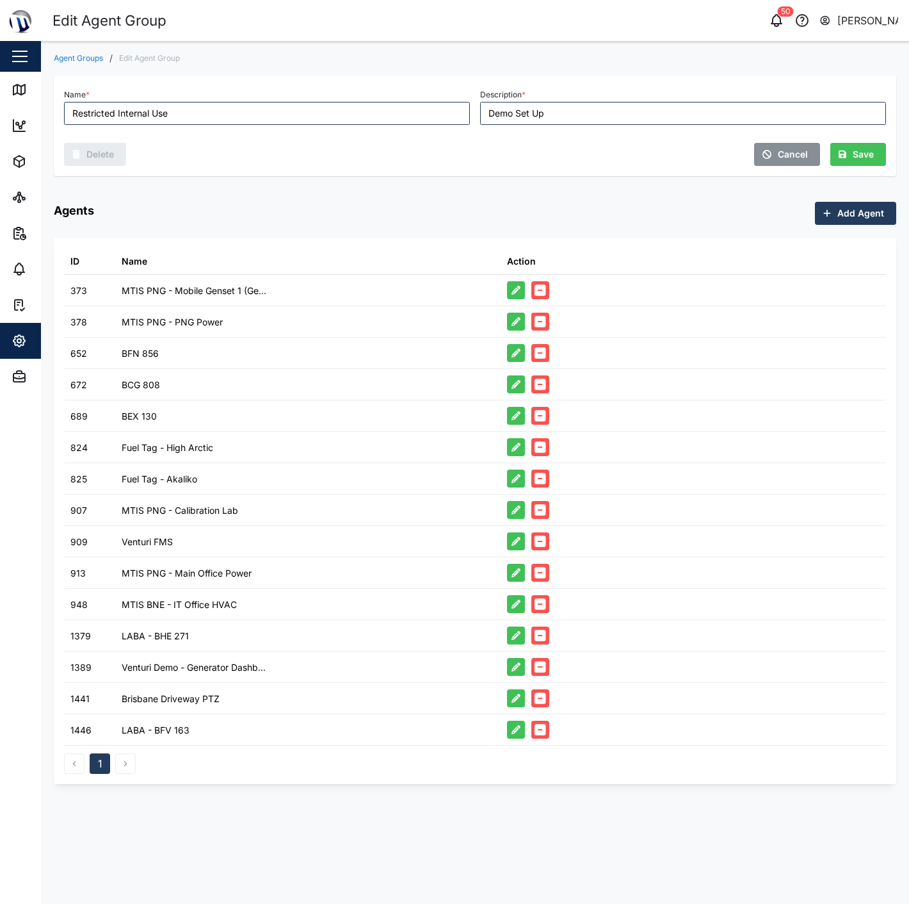
click at [853, 213] on span "Add Agent" at bounding box center [861, 213] width 47 height 22
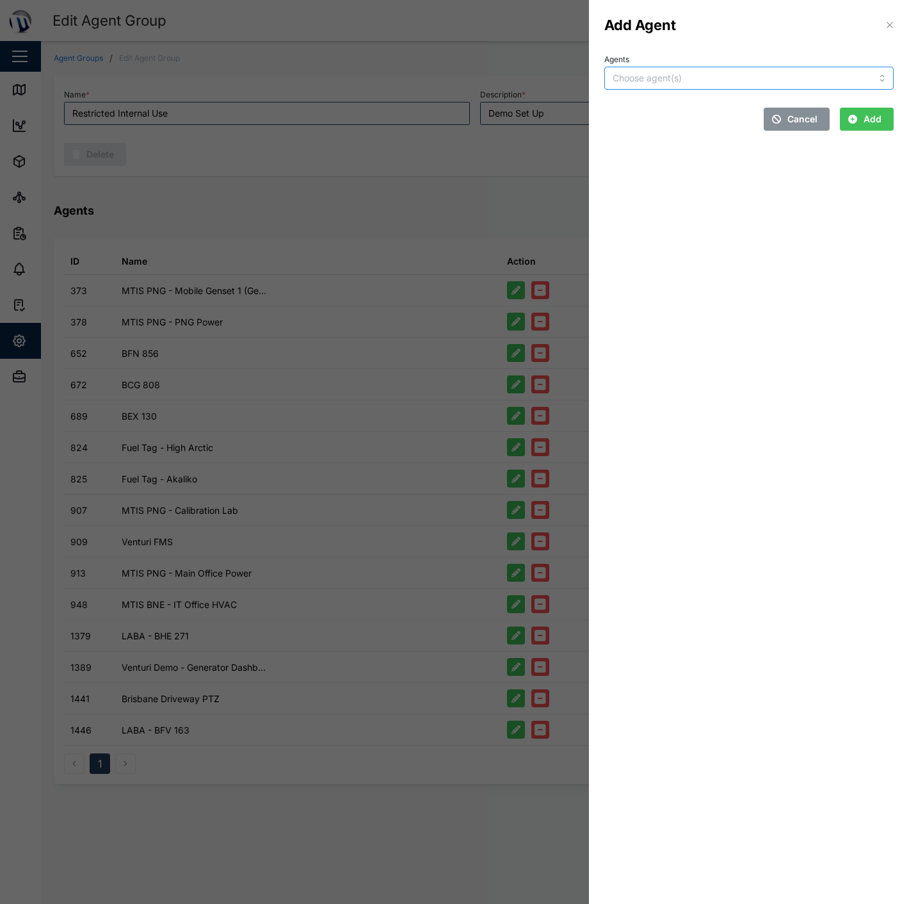
click at [690, 76] on input "Agents" at bounding box center [723, 78] width 221 height 10
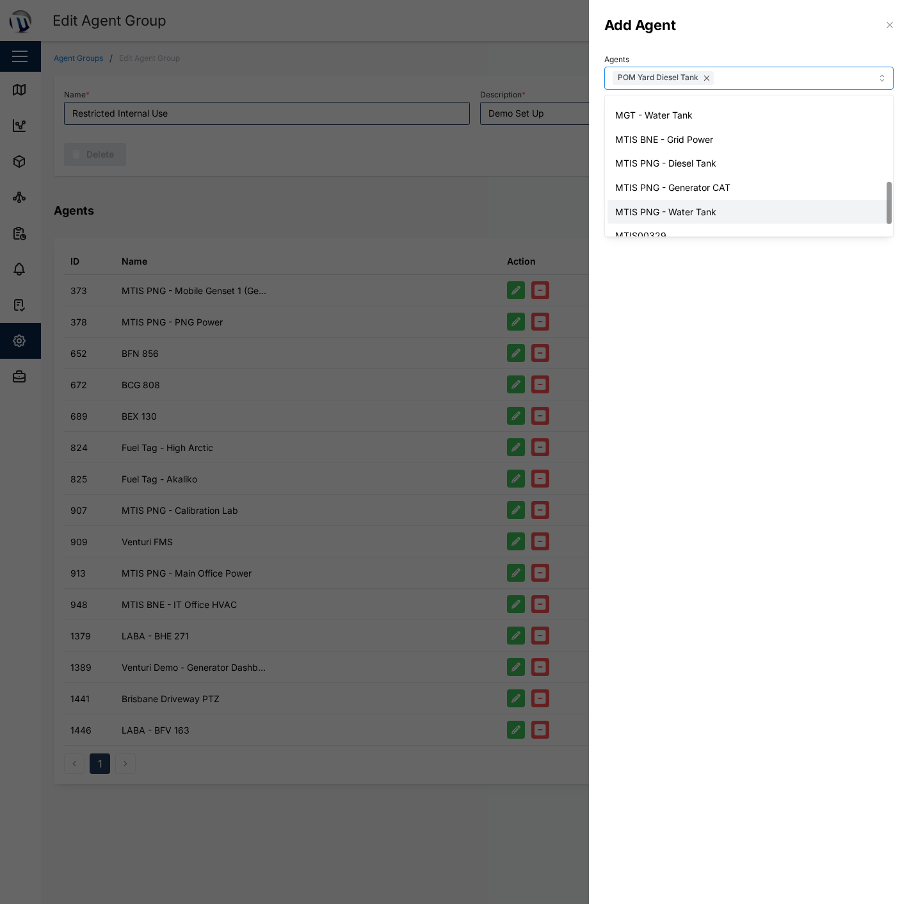
scroll to position [322, 0]
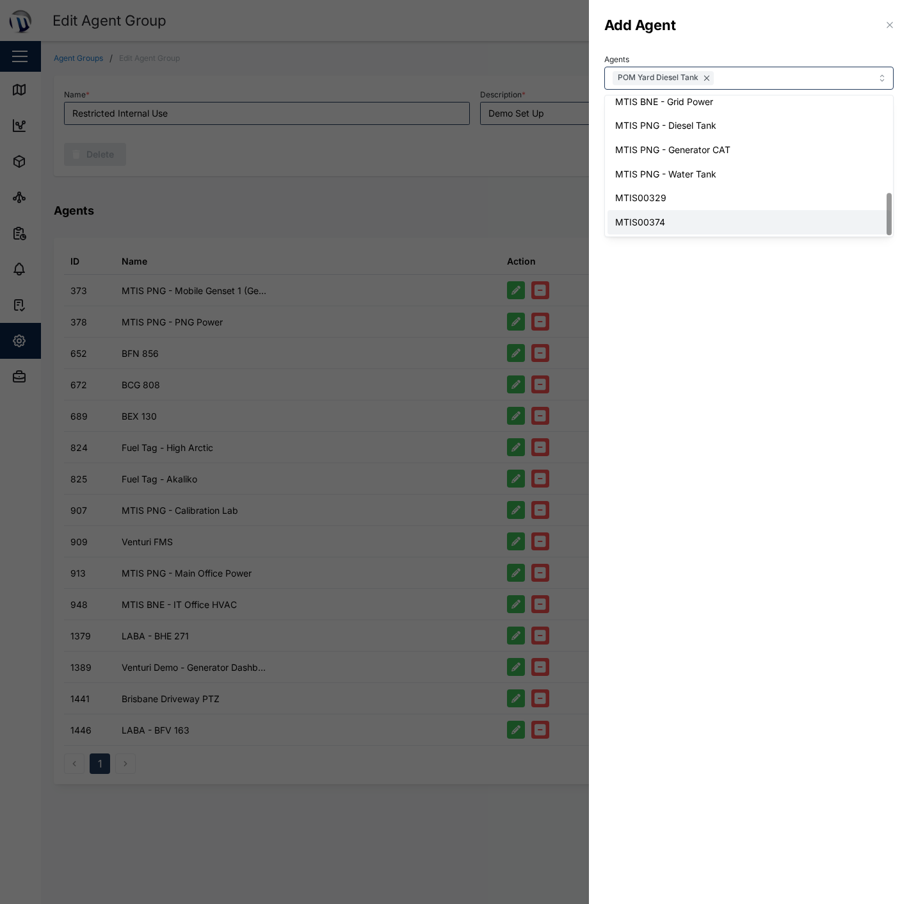
click at [776, 314] on section "Add Agent Agents POM Yard Diesel Tank BCV 645 BDP 938 BEG 570 BEW 732 BFC 001 B…" at bounding box center [749, 452] width 320 height 904
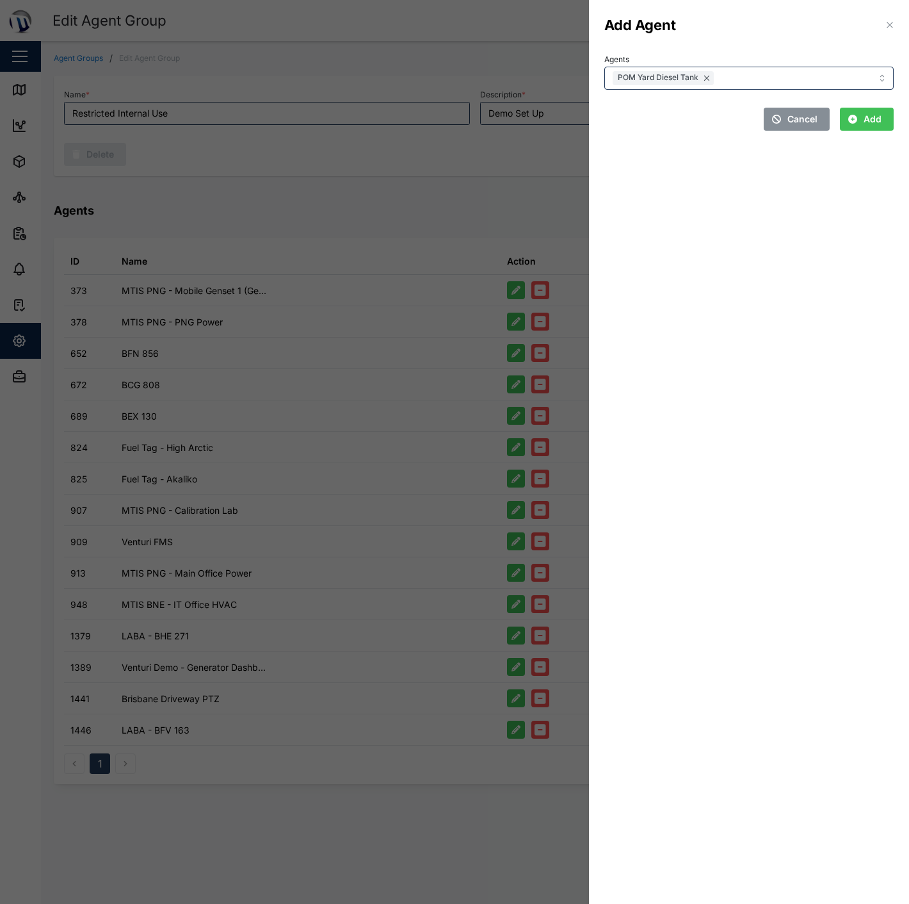
click at [878, 123] on span "Add" at bounding box center [873, 119] width 18 height 22
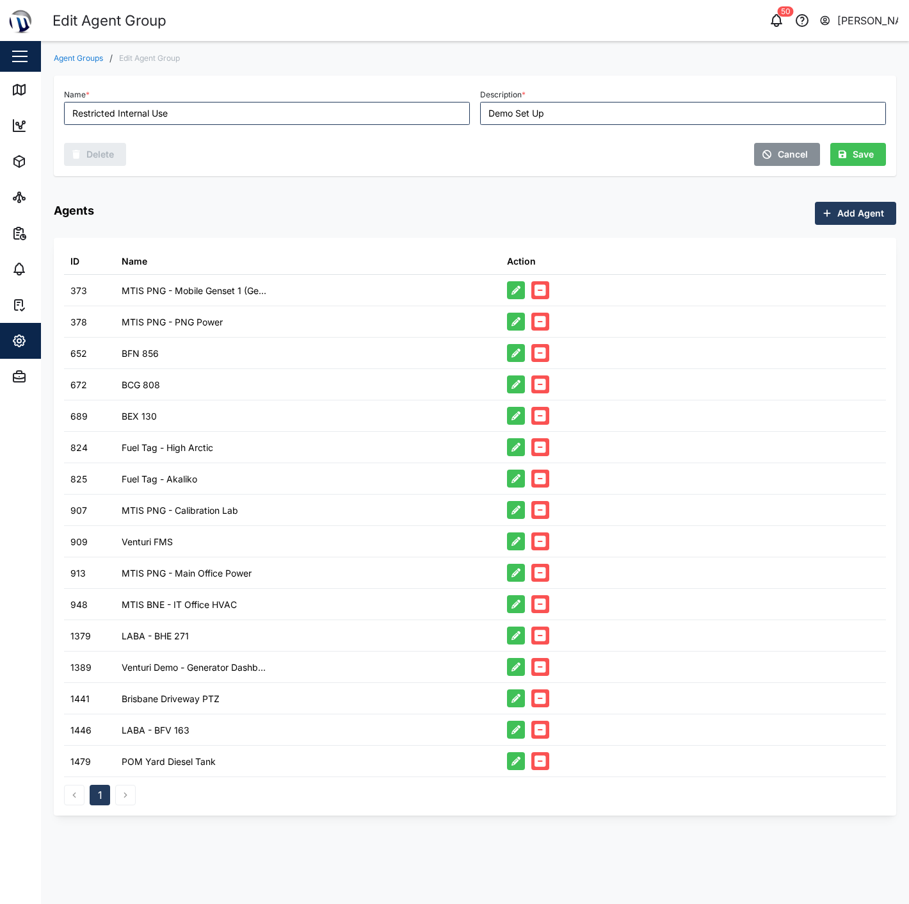
click at [520, 142] on div "Cancel Save" at bounding box center [683, 150] width 416 height 41
click at [26, 82] on icon at bounding box center [19, 89] width 15 height 15
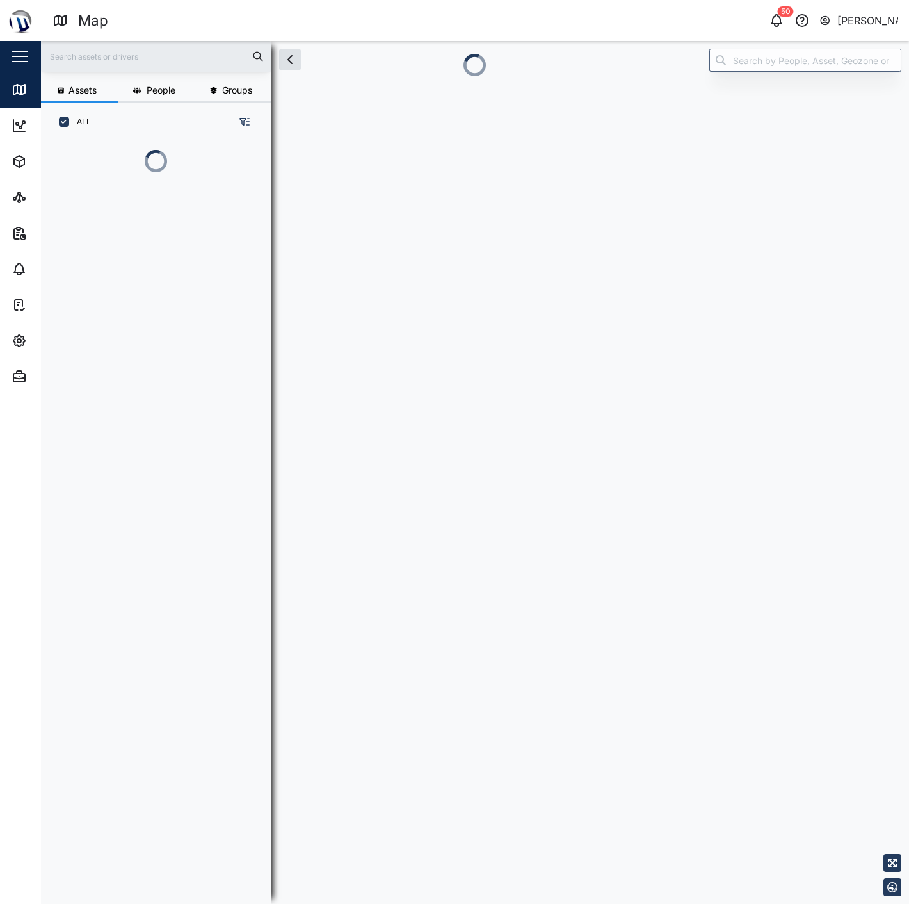
scroll to position [11, 11]
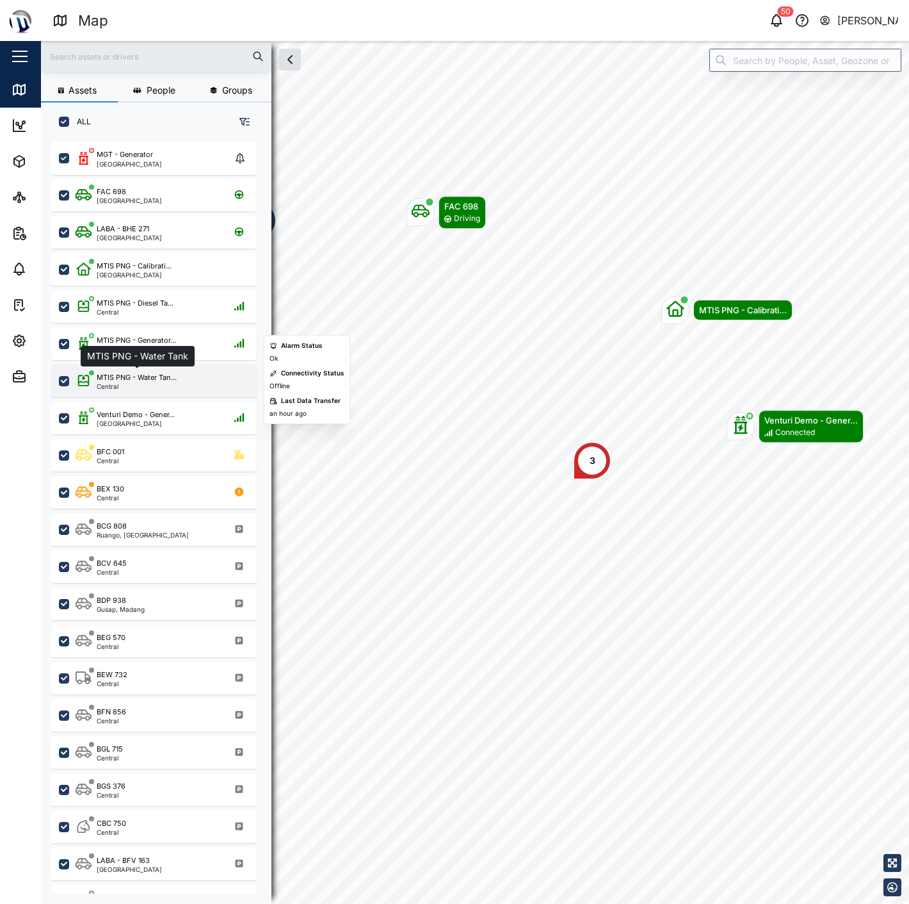
click at [104, 374] on div "MTIS PNG - Water Tan..." at bounding box center [137, 377] width 80 height 11
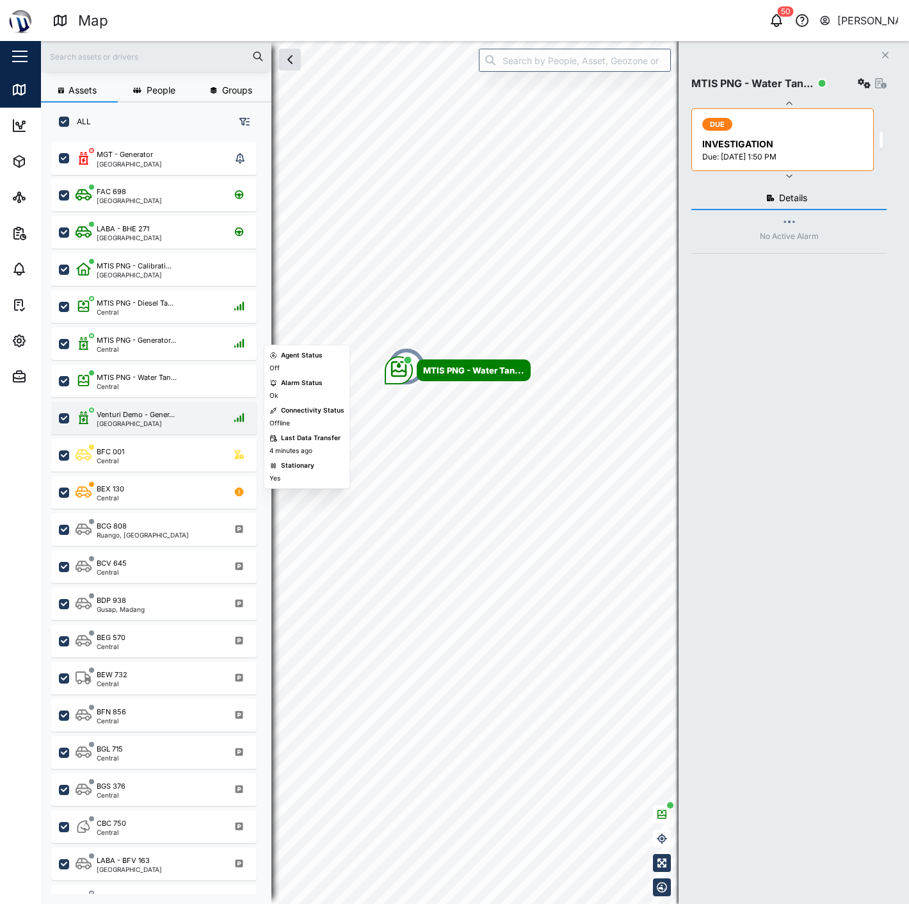
click at [132, 405] on div "Venturi Demo - Gener... Port Moresby" at bounding box center [154, 418] width 206 height 33
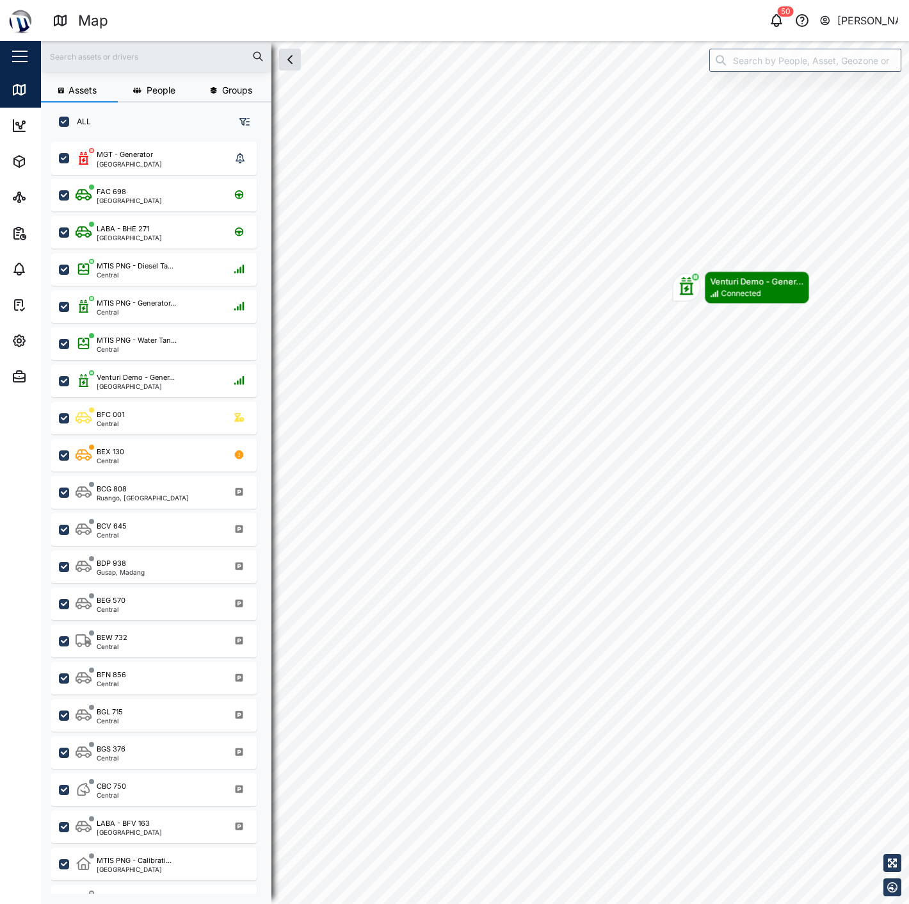
click at [678, 289] on icon "Map marker" at bounding box center [687, 286] width 18 height 18
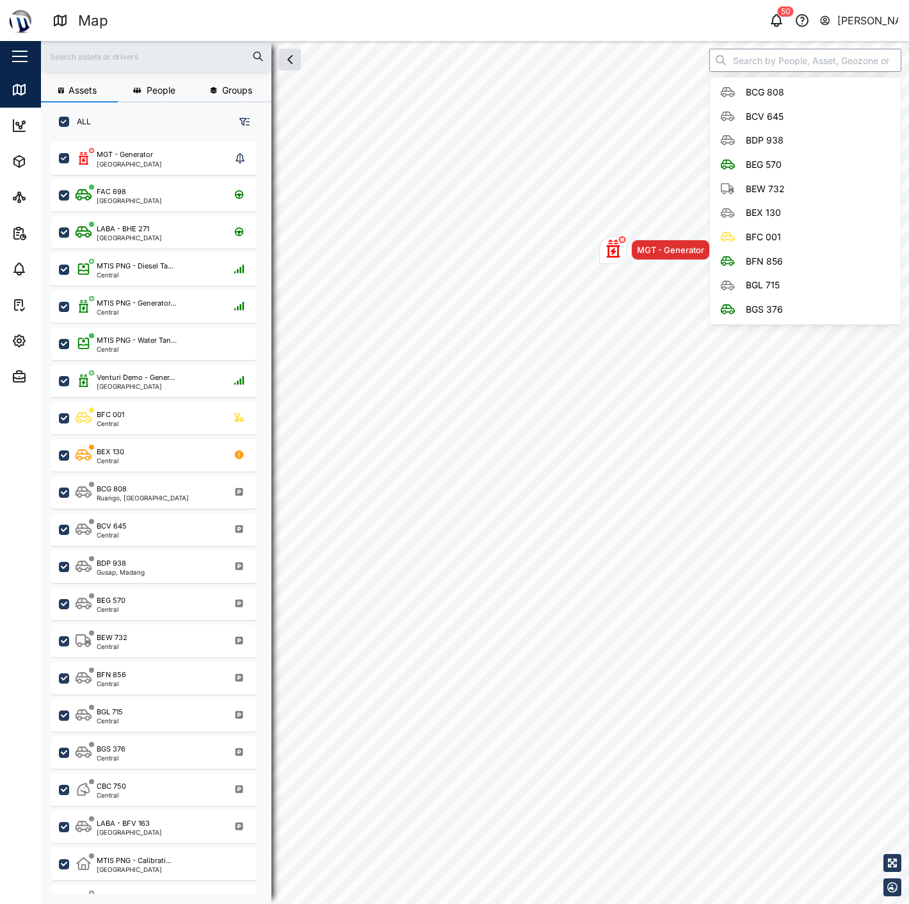
click at [803, 55] on input "search" at bounding box center [806, 60] width 192 height 23
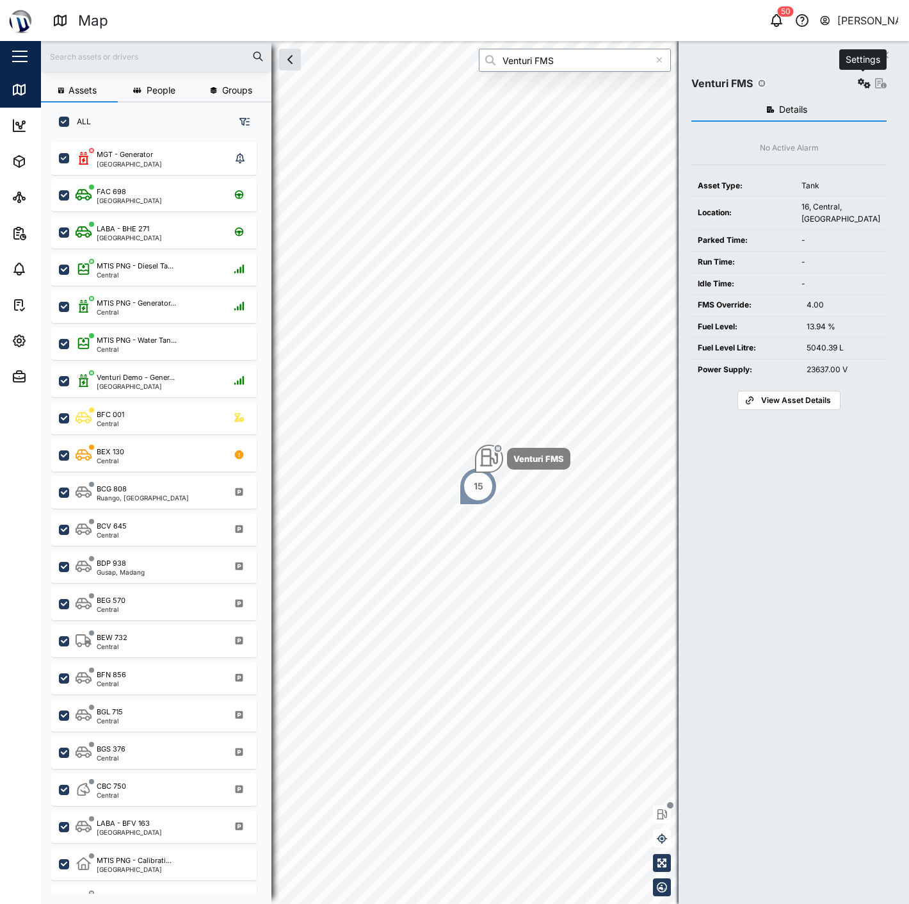
type input "Venturi FMS"
click at [863, 81] on icon "button" at bounding box center [864, 83] width 13 height 10
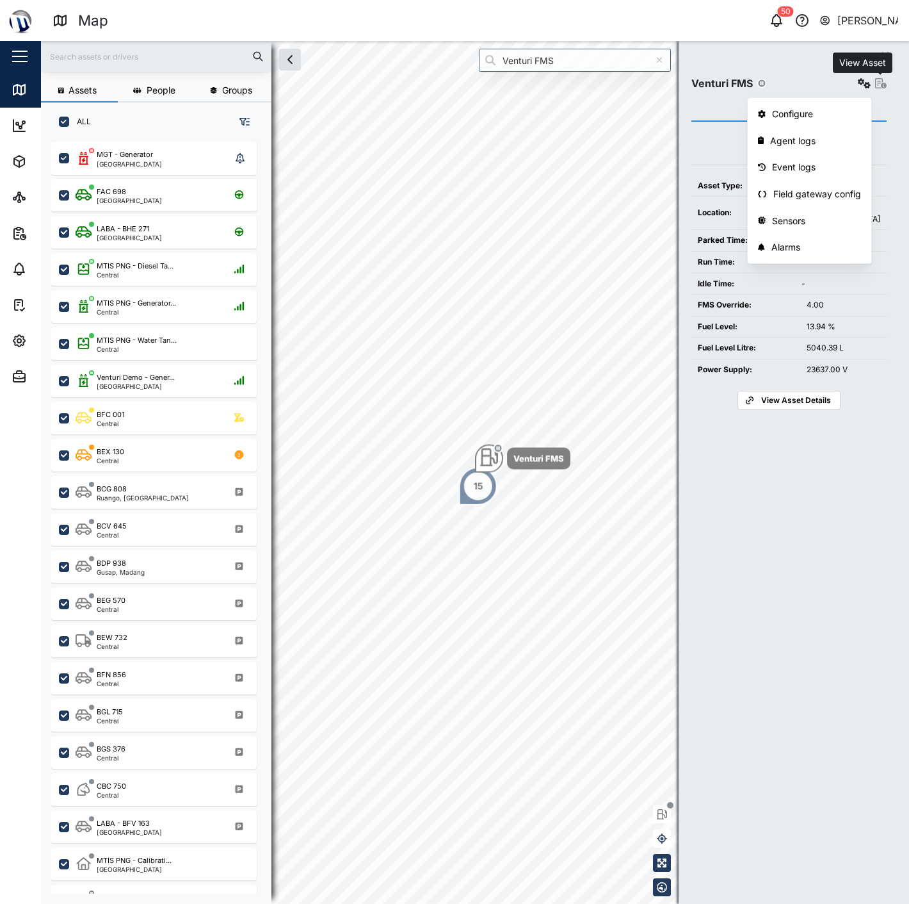
click at [881, 86] on icon "button" at bounding box center [882, 83] width 12 height 10
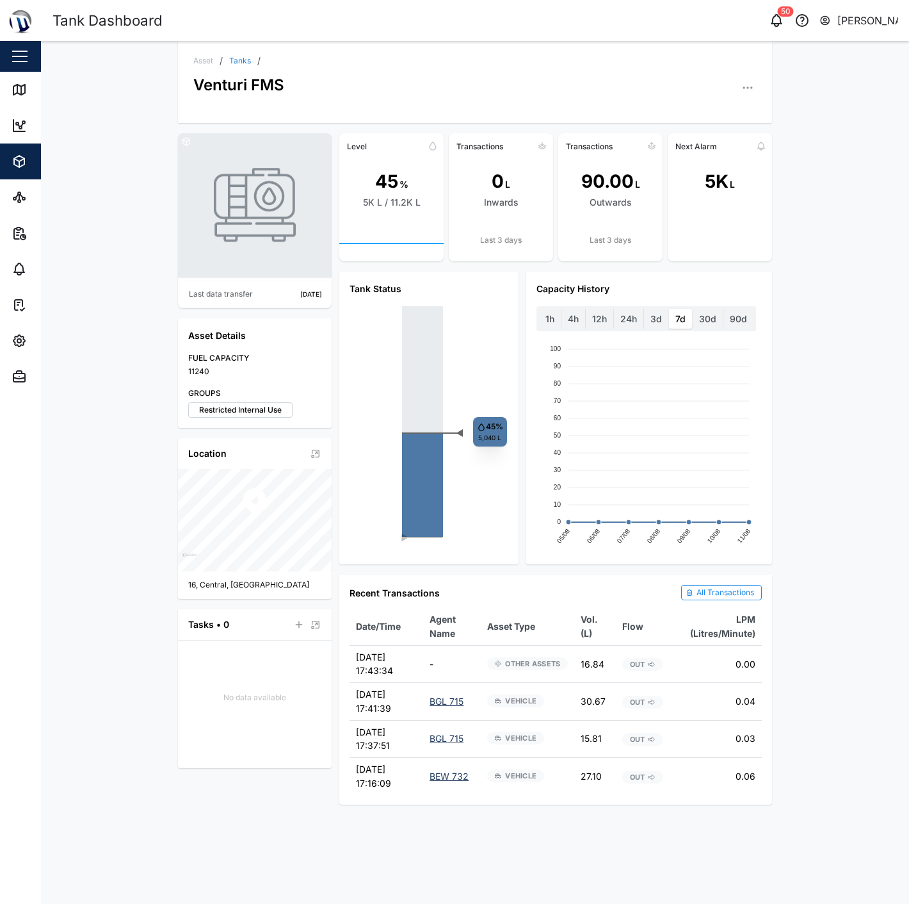
click at [780, 317] on div "Last data transfer 2 months ago Asset Details FUEL CAPACITY 11240 GROUPS Restri…" at bounding box center [475, 469] width 615 height 692
click at [748, 97] on button "button" at bounding box center [748, 88] width 18 height 18
click at [680, 257] on link "Field Gateway" at bounding box center [692, 265] width 124 height 22
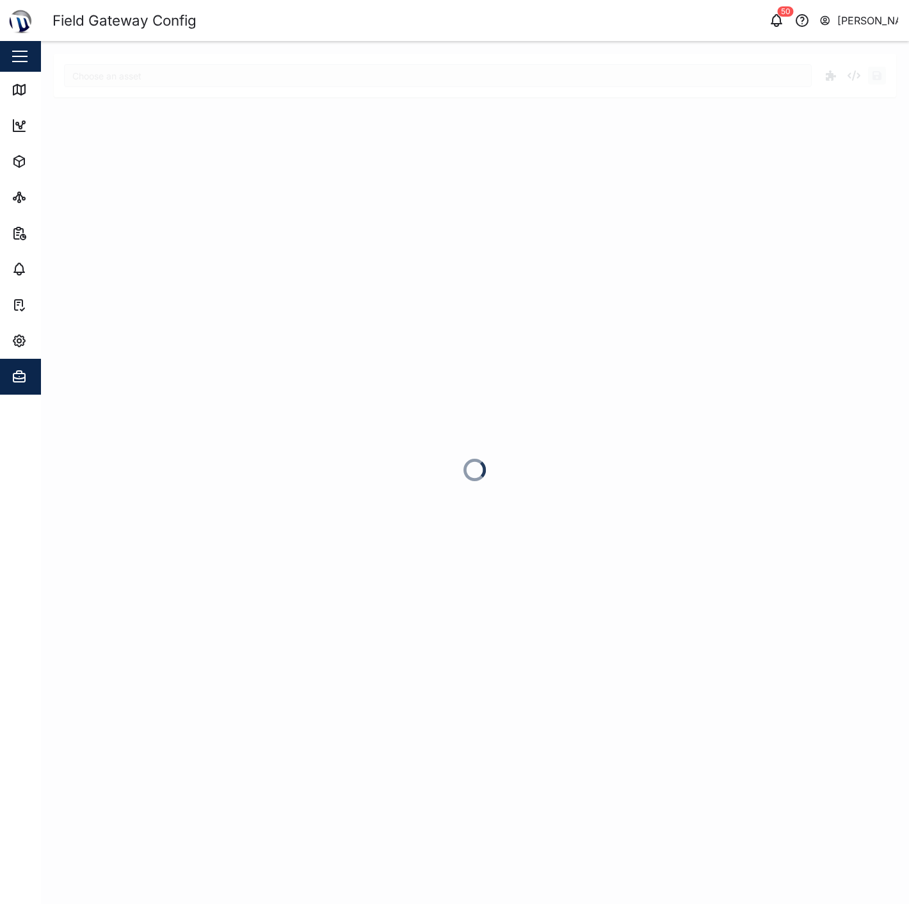
type input "Venturi FMS"
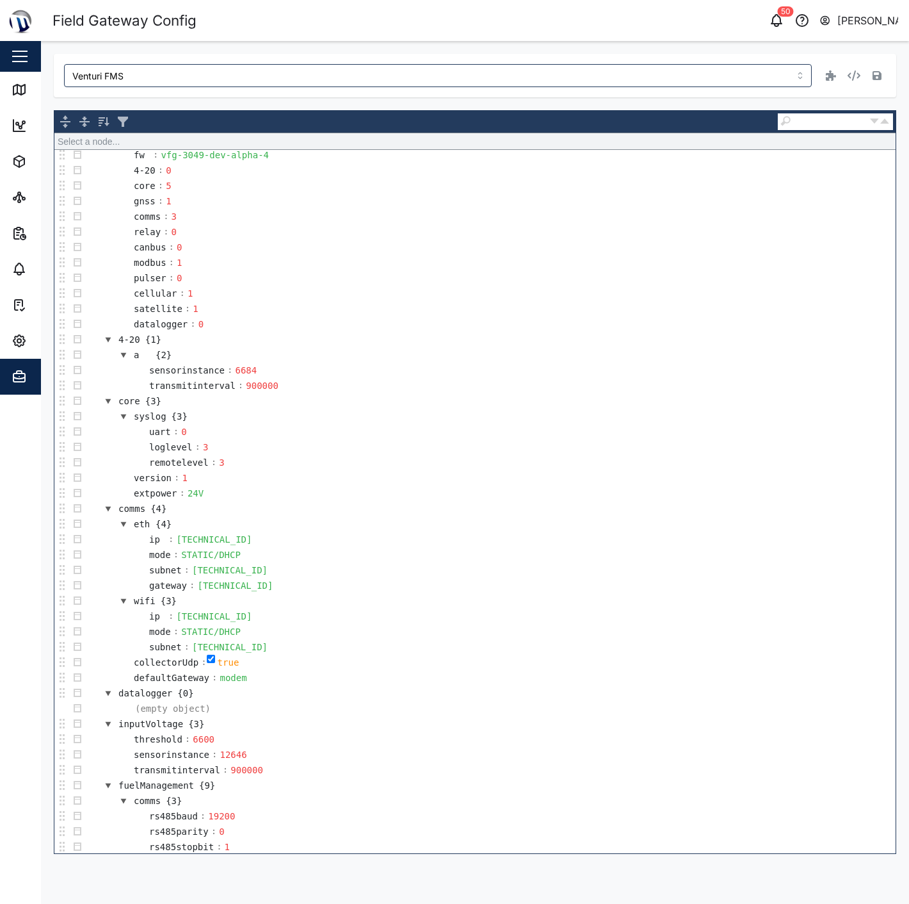
scroll to position [164, 0]
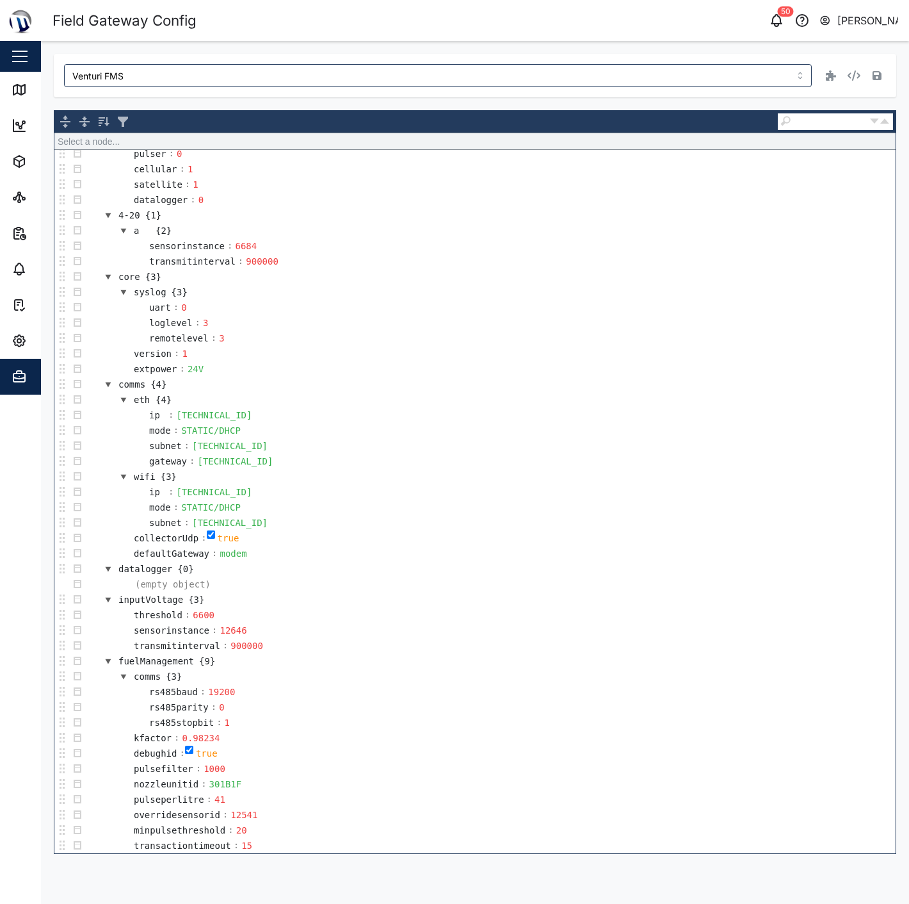
click at [414, 104] on div "Venturi FMS Select a node... object {7} v {12} fw : vfg-3049-dev-alpha-4 4-20 :…" at bounding box center [475, 454] width 843 height 800
click at [10, 87] on link "Map" at bounding box center [83, 90] width 167 height 36
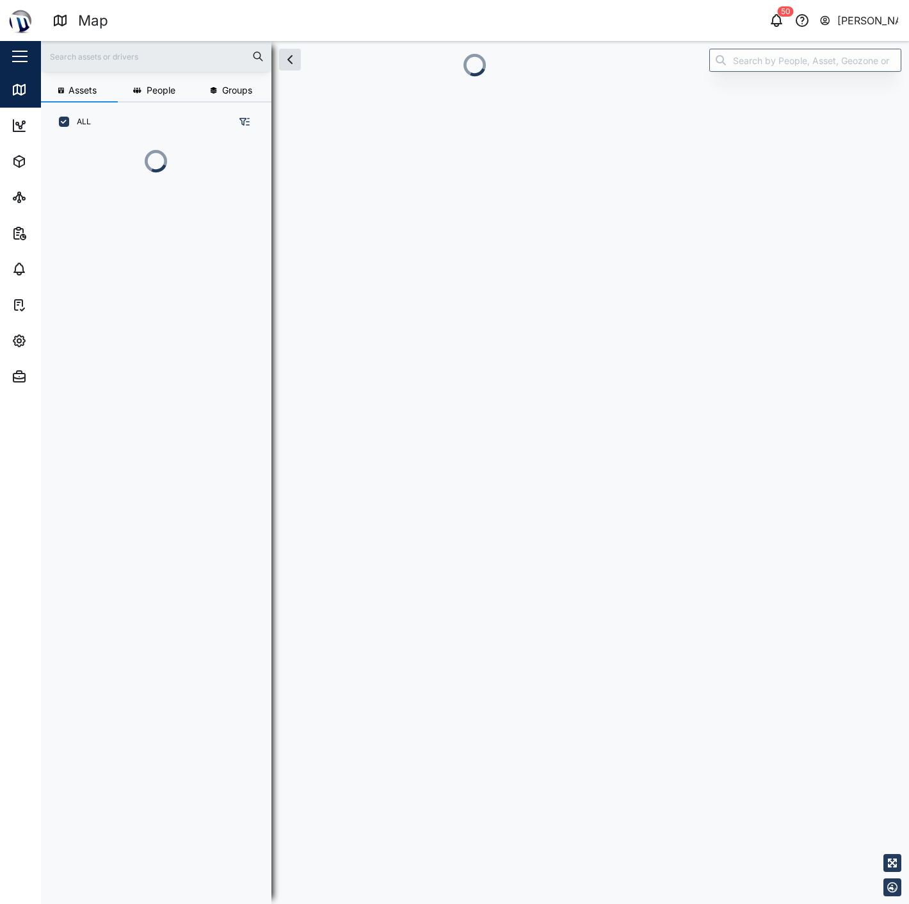
scroll to position [690, 199]
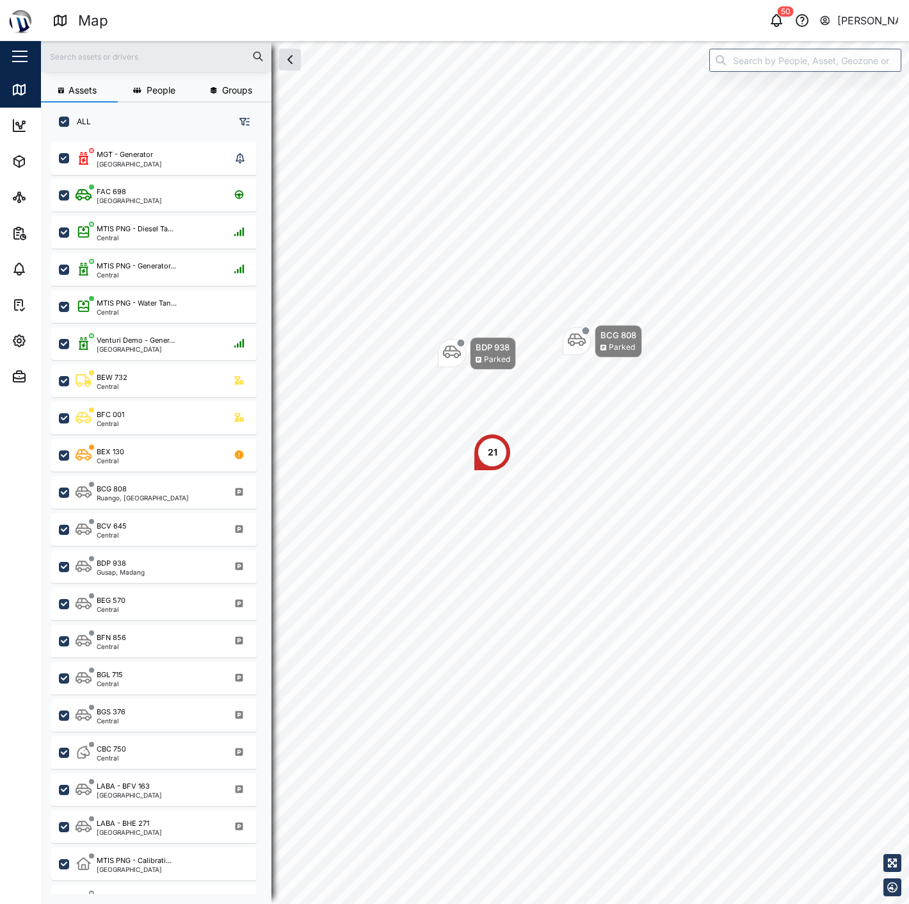
scroll to position [746, 199]
